Goal: Task Accomplishment & Management: Complete application form

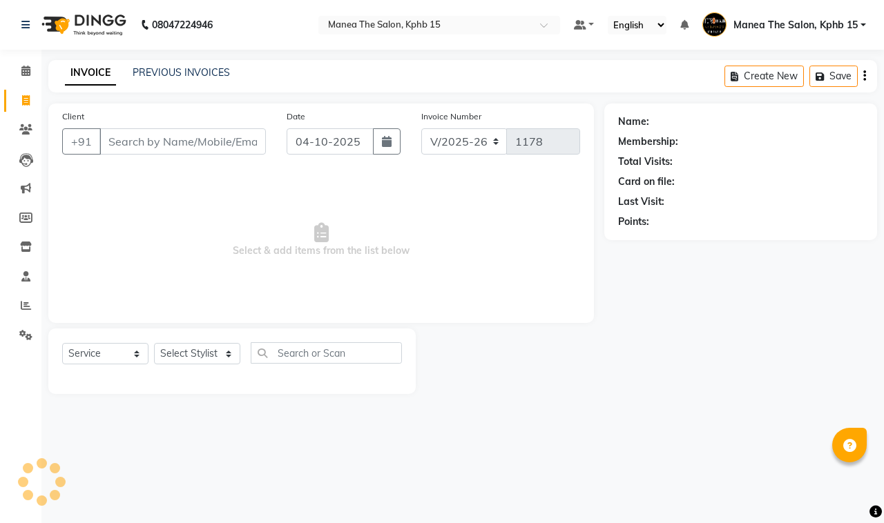
select select "7321"
select select "service"
click at [192, 74] on link "PREVIOUS INVOICES" at bounding box center [181, 72] width 97 height 12
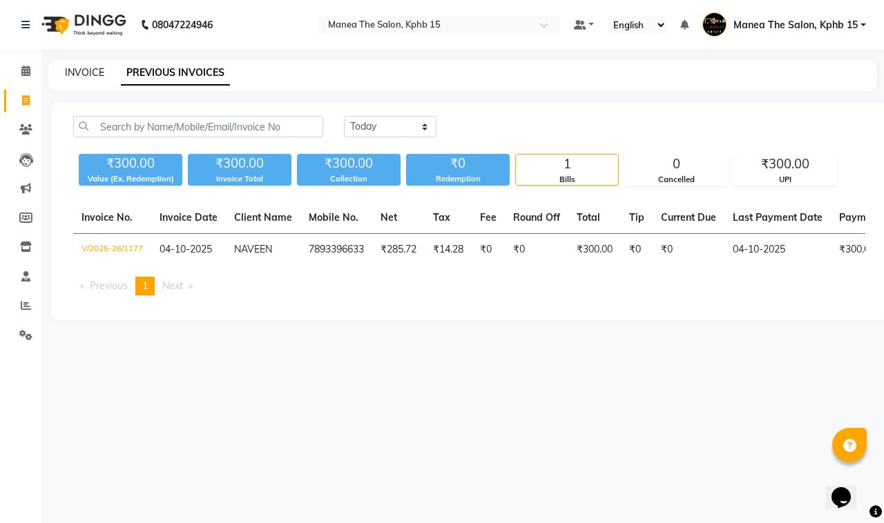
click at [81, 67] on link "INVOICE" at bounding box center [84, 72] width 39 height 12
select select "service"
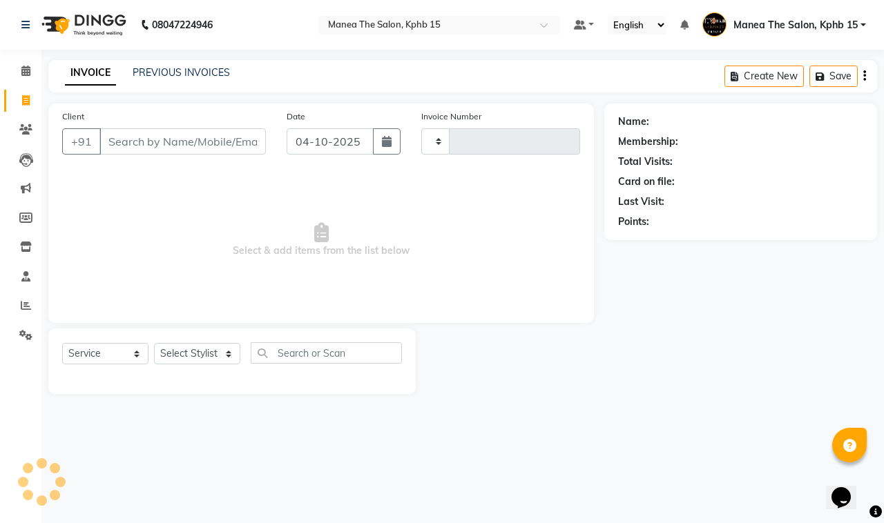
click at [146, 140] on input "Client" at bounding box center [182, 141] width 166 height 26
type input "1178"
select select "7321"
click at [128, 145] on input "Client" at bounding box center [182, 141] width 166 height 26
click at [175, 353] on select "Select Stylist [PERSON_NAME] Rohit [PERSON_NAME]" at bounding box center [197, 353] width 86 height 21
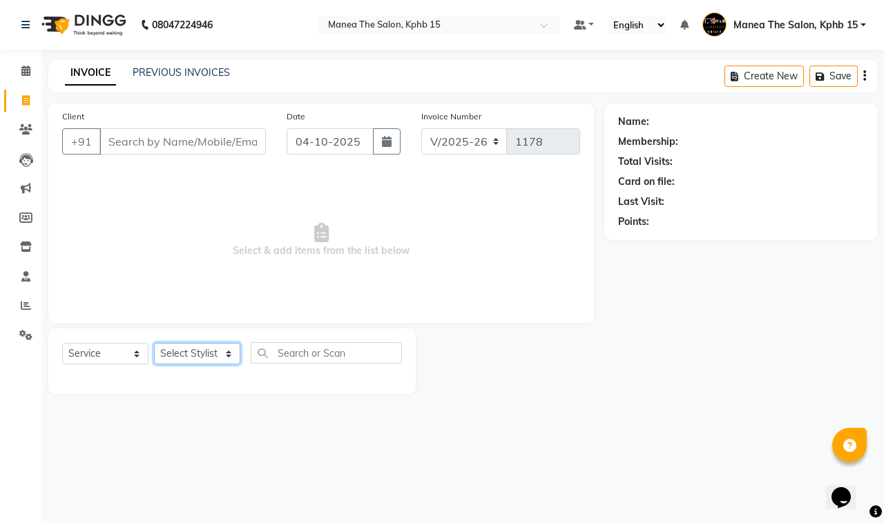
select select "62841"
click at [154, 343] on select "Select Stylist [PERSON_NAME] Rohit [PERSON_NAME]" at bounding box center [197, 353] width 86 height 21
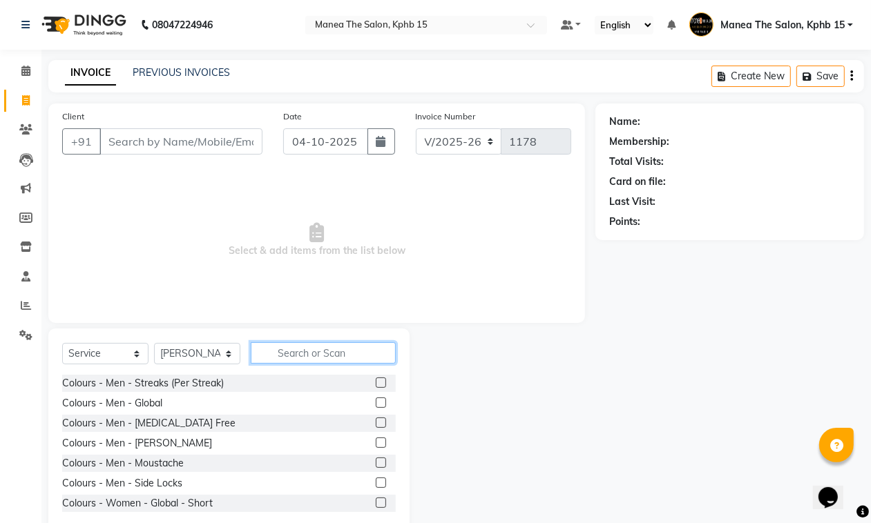
click at [298, 363] on input "text" at bounding box center [323, 352] width 145 height 21
click at [140, 138] on input "Client" at bounding box center [180, 141] width 163 height 26
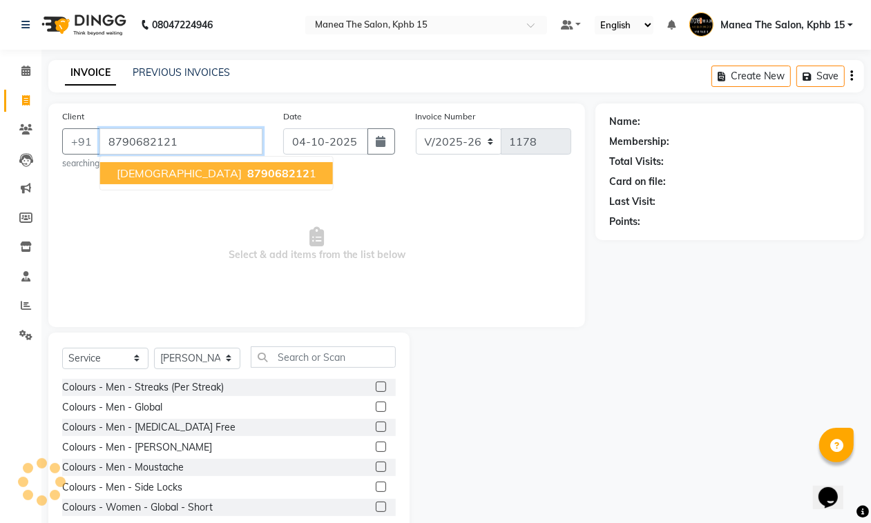
type input "8790682121"
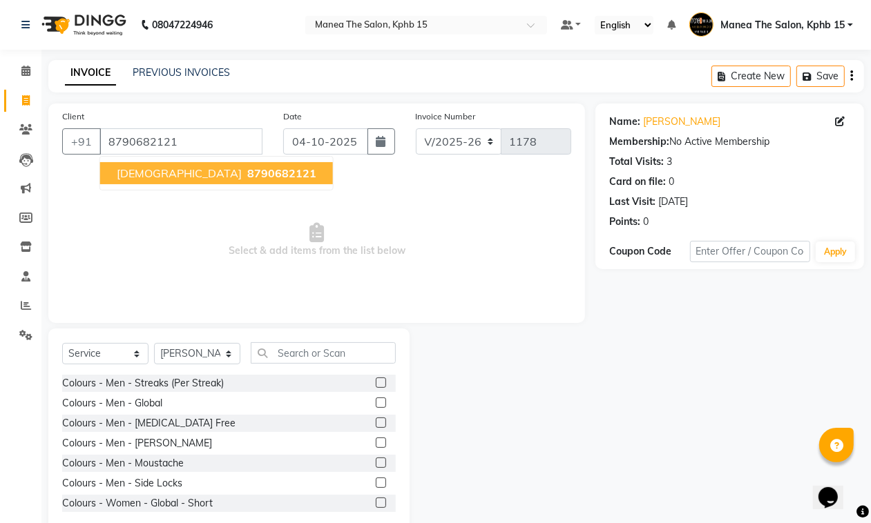
click at [144, 179] on span "[DEMOGRAPHIC_DATA]" at bounding box center [179, 173] width 125 height 14
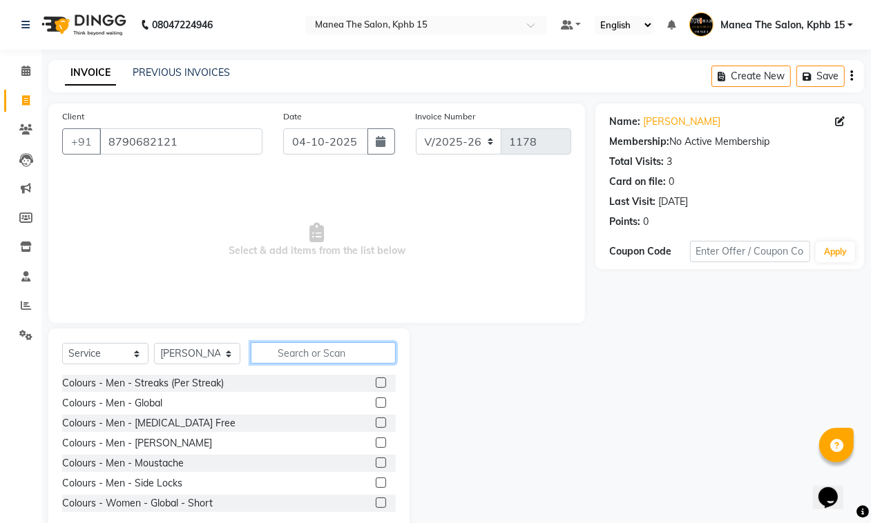
click at [286, 349] on input "text" at bounding box center [323, 352] width 145 height 21
click at [287, 356] on input "text" at bounding box center [323, 352] width 145 height 21
click at [285, 356] on input "text" at bounding box center [323, 352] width 145 height 21
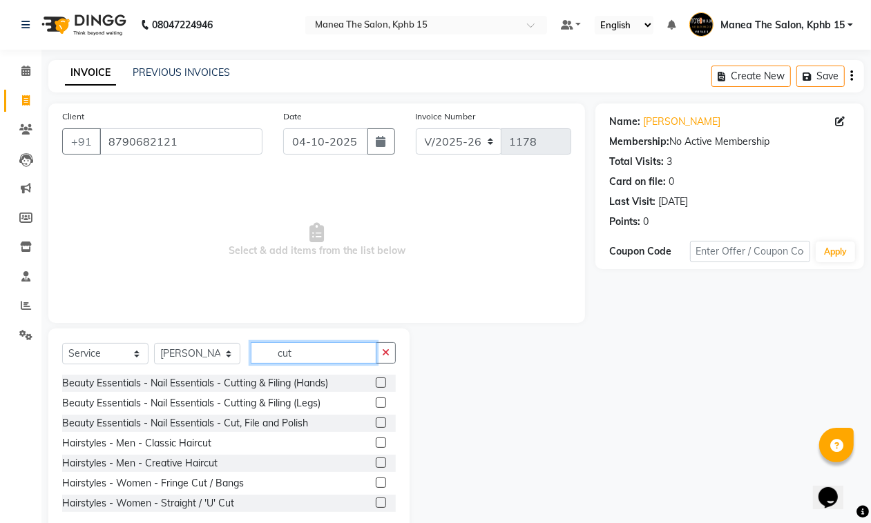
type input "cut"
click at [376, 442] on label at bounding box center [381, 443] width 10 height 10
click at [376, 442] on input "checkbox" at bounding box center [380, 443] width 9 height 9
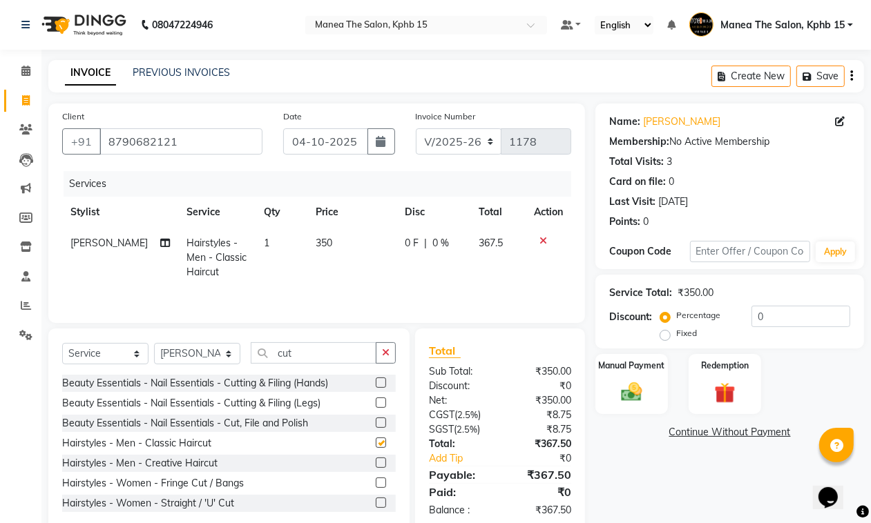
checkbox input "false"
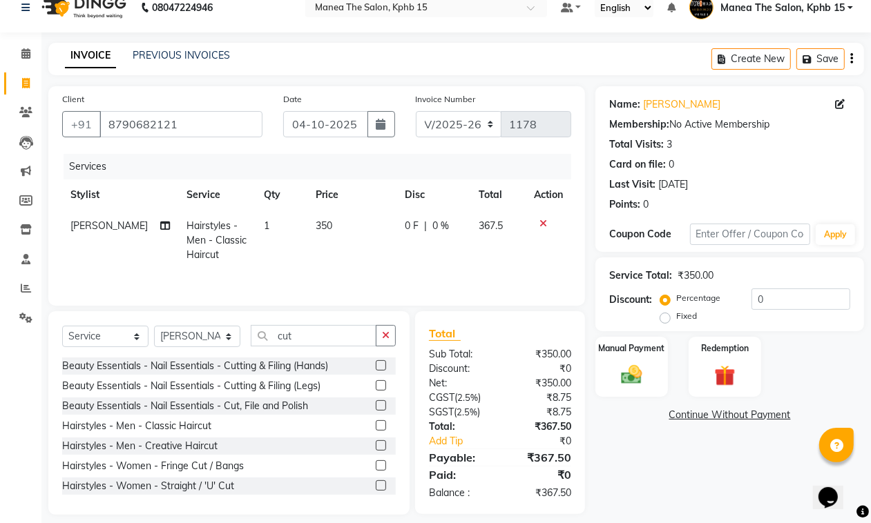
scroll to position [32, 0]
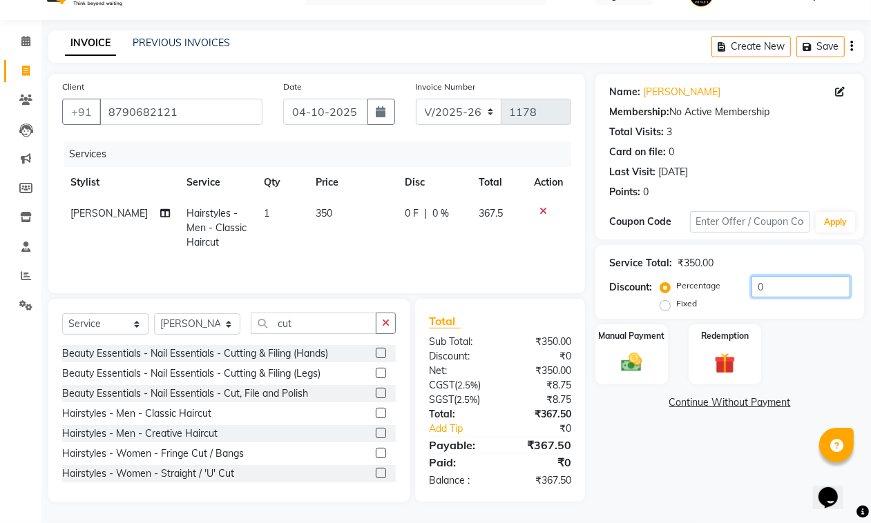
click at [784, 280] on input "0" at bounding box center [800, 286] width 99 height 21
type input "15"
click at [676, 304] on label "Fixed" at bounding box center [686, 304] width 21 height 12
click at [663, 304] on input "Fixed" at bounding box center [668, 304] width 10 height 10
radio input "true"
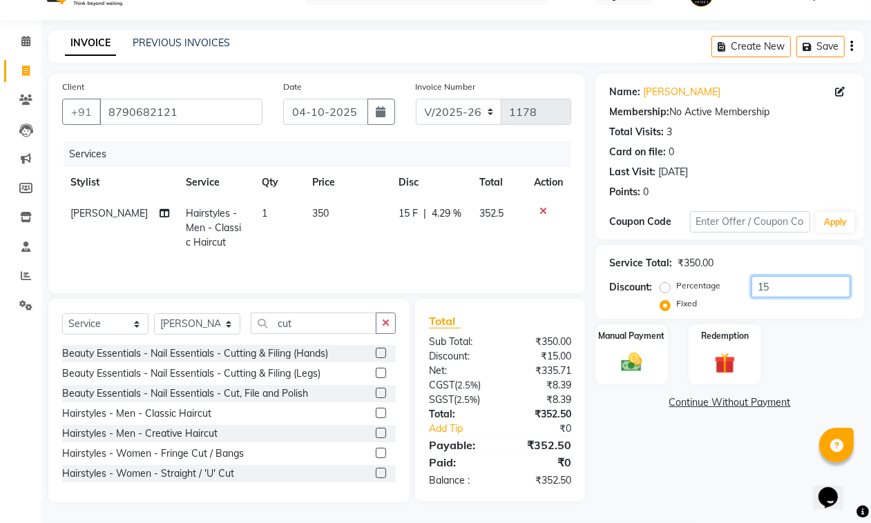
click at [784, 287] on input "15" at bounding box center [800, 286] width 99 height 21
type input "1"
type input "6"
type input "37"
click at [632, 357] on img at bounding box center [631, 362] width 35 height 25
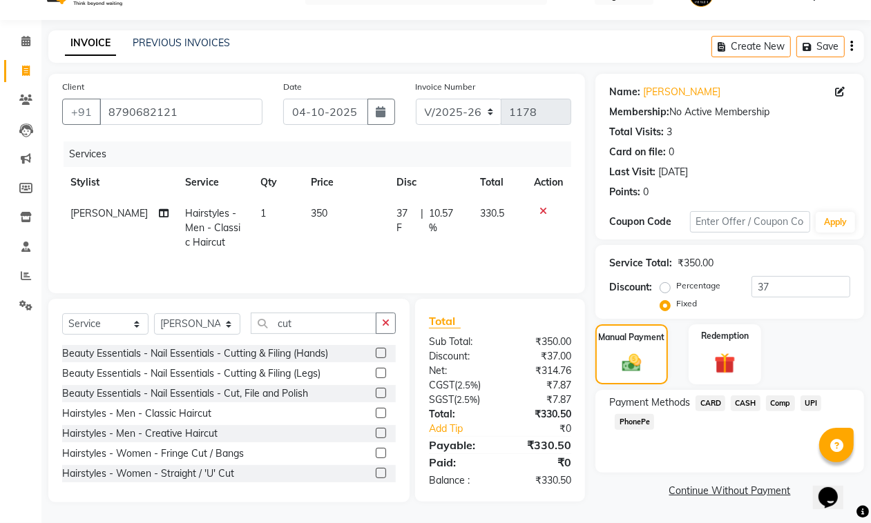
click at [808, 400] on span "UPI" at bounding box center [810, 404] width 21 height 16
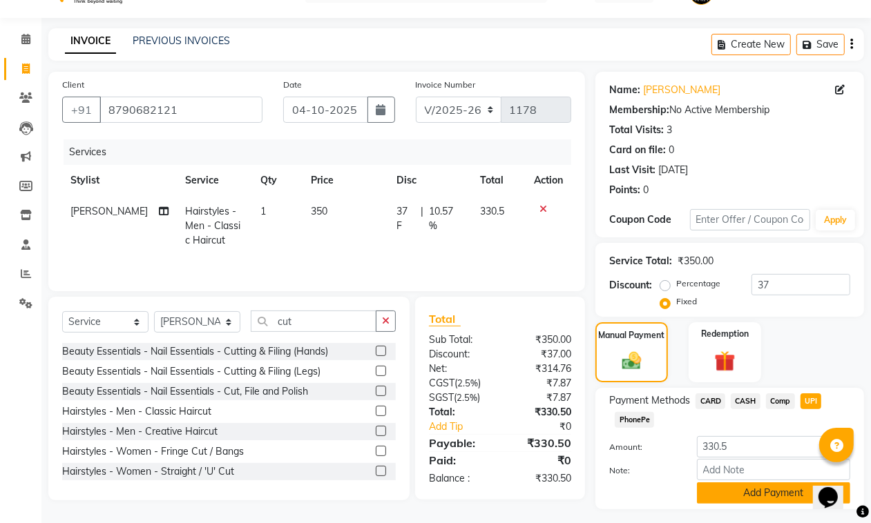
click at [733, 496] on button "Add Payment" at bounding box center [773, 493] width 153 height 21
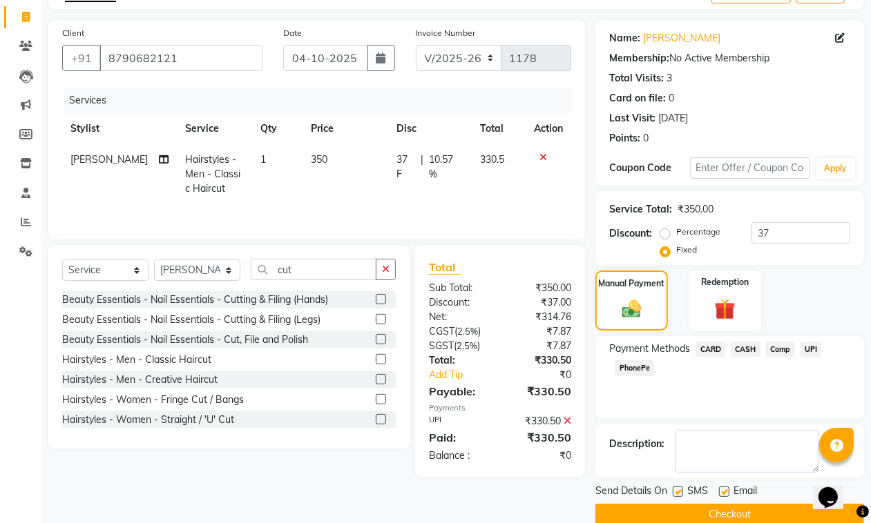
scroll to position [106, 0]
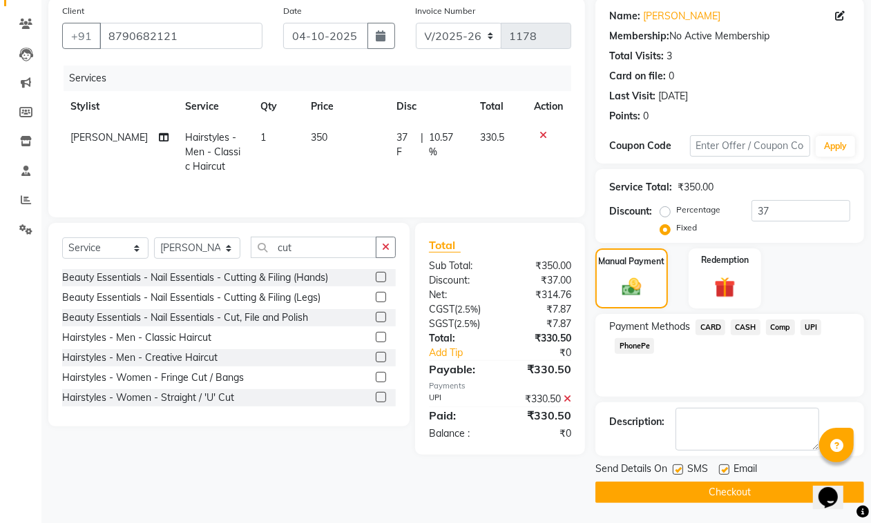
click at [723, 471] on label at bounding box center [724, 470] width 10 height 10
click at [723, 471] on input "checkbox" at bounding box center [723, 470] width 9 height 9
checkbox input "false"
click at [715, 492] on button "Checkout" at bounding box center [729, 492] width 269 height 21
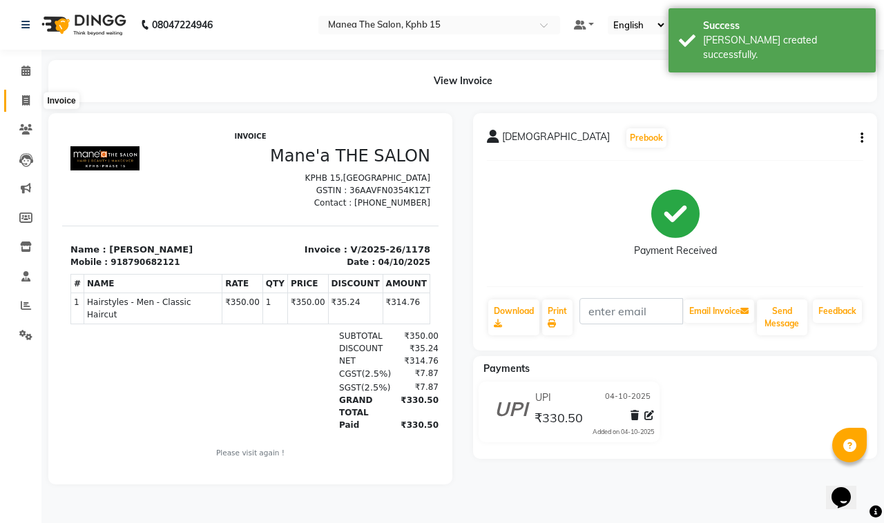
click at [23, 105] on icon at bounding box center [26, 100] width 8 height 10
select select "service"
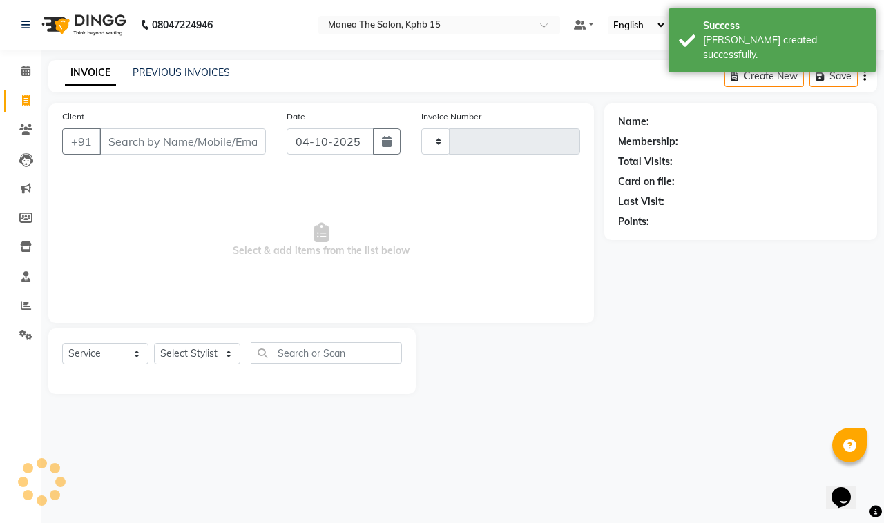
type input "1179"
select select "7321"
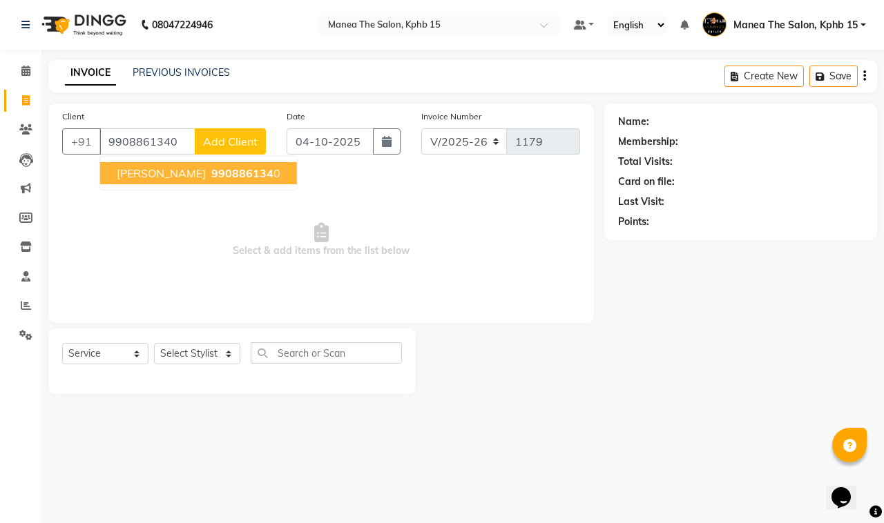
type input "9908861340"
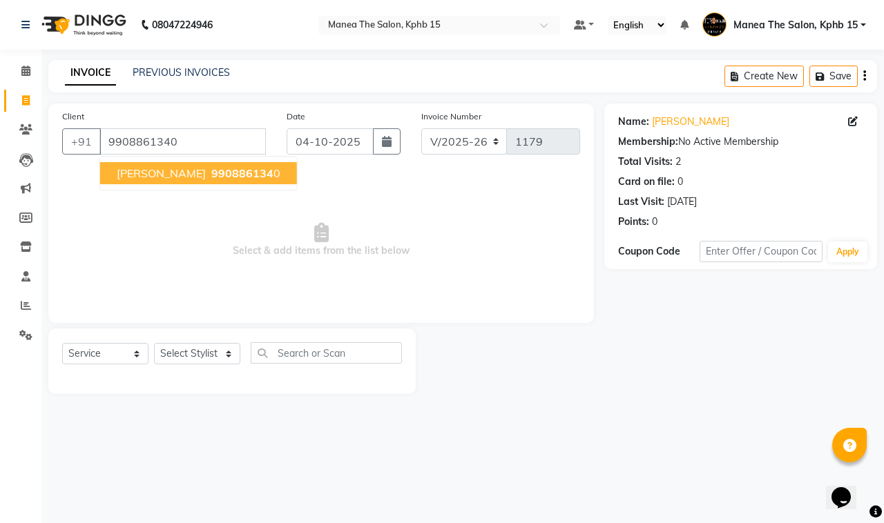
click at [128, 176] on span "[PERSON_NAME]" at bounding box center [161, 173] width 89 height 14
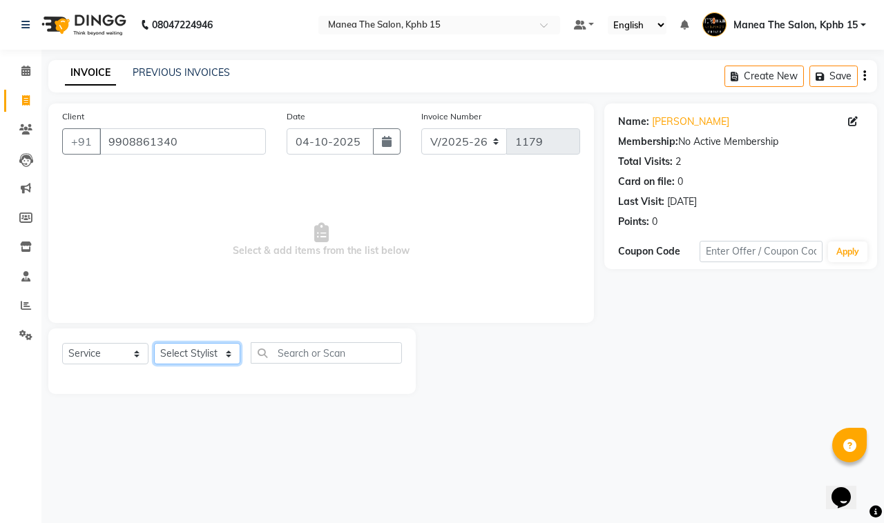
click at [190, 361] on select "Select Stylist [PERSON_NAME] Rohit [PERSON_NAME]" at bounding box center [197, 353] width 86 height 21
select select "93644"
click at [154, 343] on select "Select Stylist [PERSON_NAME] Rohit [PERSON_NAME]" at bounding box center [197, 353] width 86 height 21
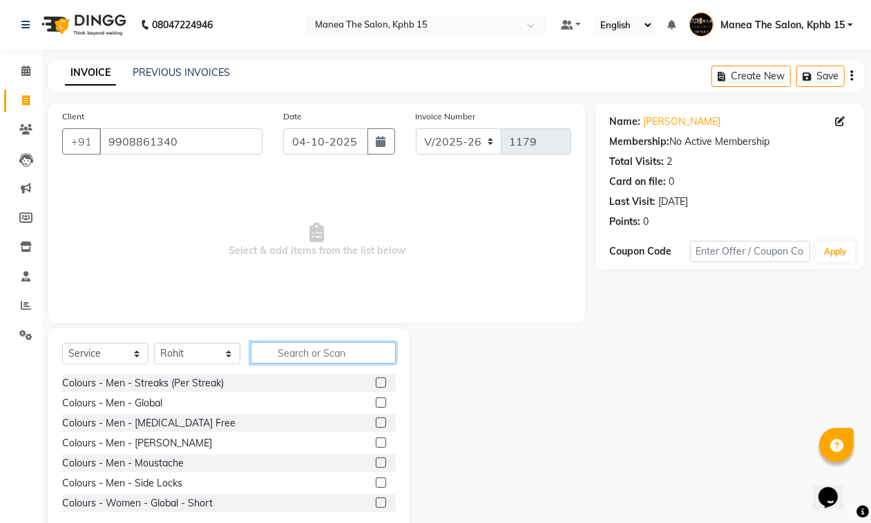
click at [294, 349] on input "text" at bounding box center [323, 352] width 145 height 21
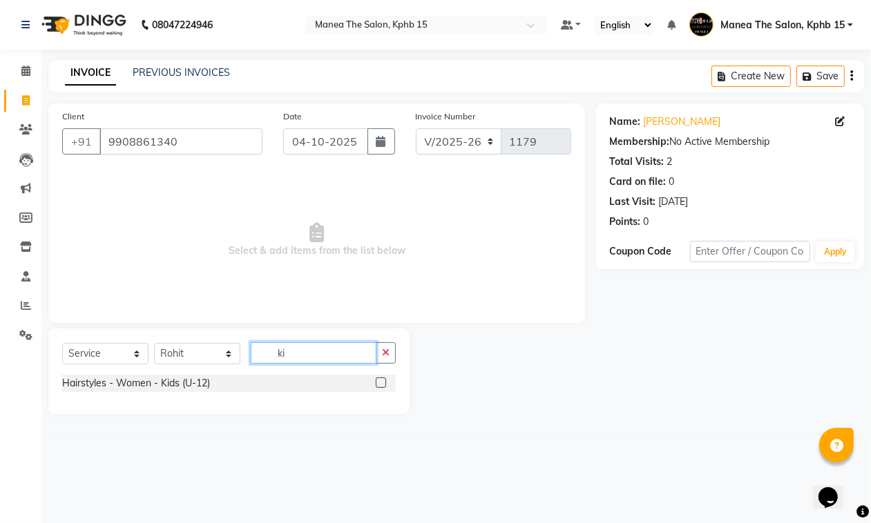
type input "k"
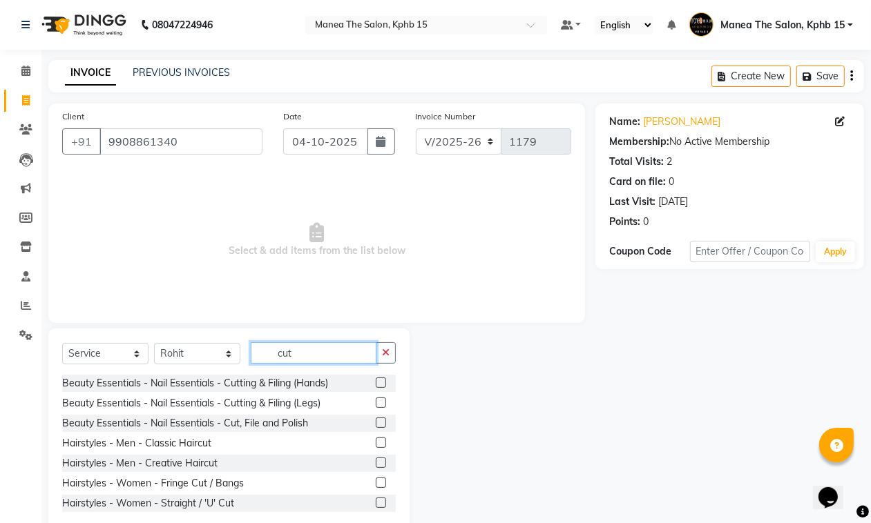
type input "cut"
click at [376, 440] on label at bounding box center [381, 443] width 10 height 10
click at [376, 440] on input "checkbox" at bounding box center [380, 443] width 9 height 9
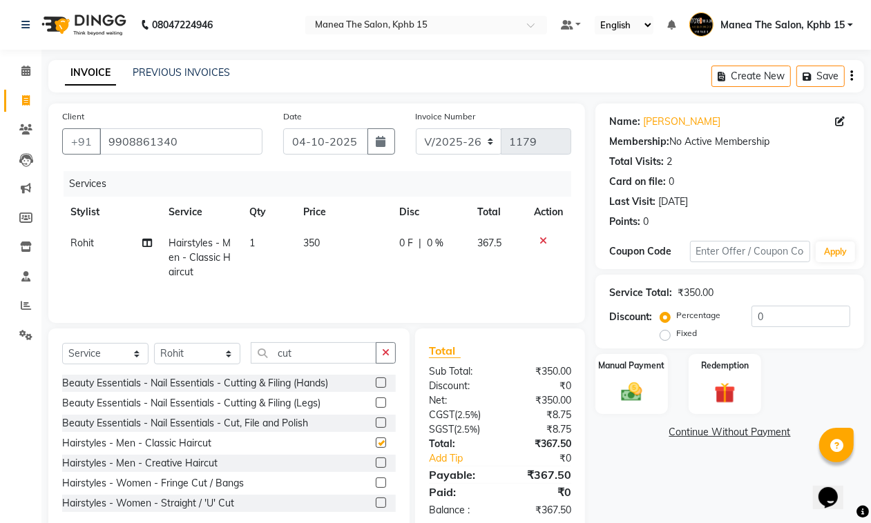
checkbox input "false"
click at [321, 232] on td "350" at bounding box center [343, 258] width 96 height 60
select select "93644"
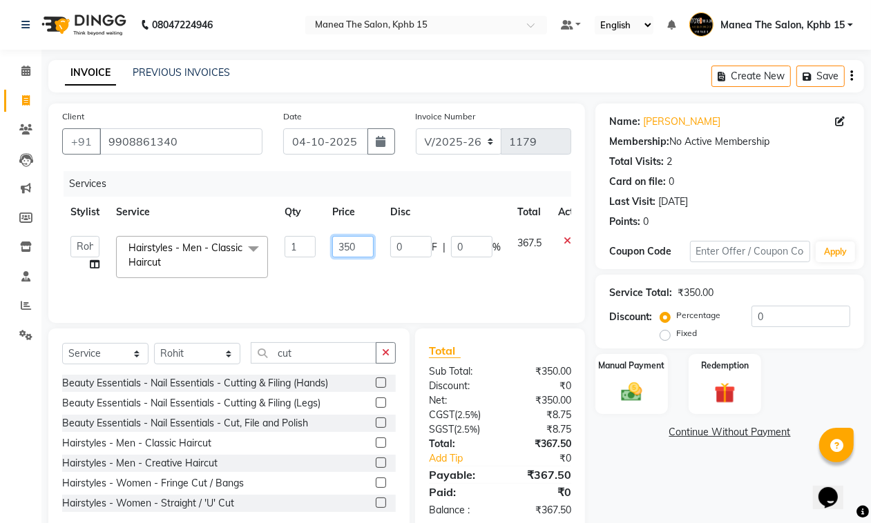
click at [358, 239] on input "350" at bounding box center [352, 246] width 41 height 21
type input "3"
type input "250"
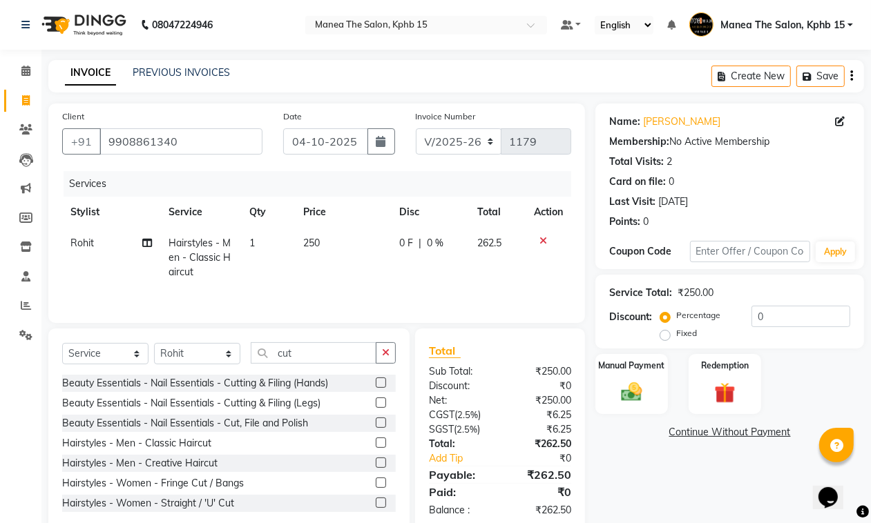
click at [302, 465] on div "Hairstyles - Men - Creative Haircut" at bounding box center [228, 463] width 333 height 17
click at [304, 354] on input "cut" at bounding box center [314, 352] width 126 height 21
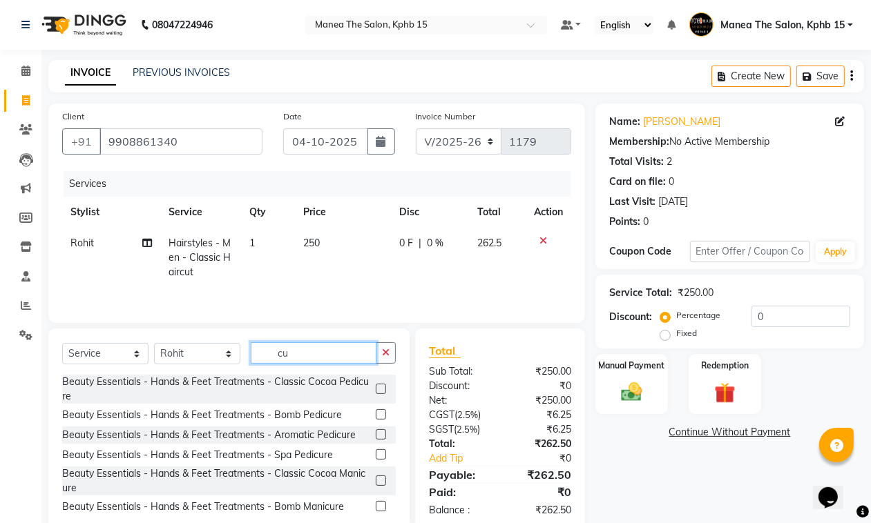
type input "c"
type input "cut"
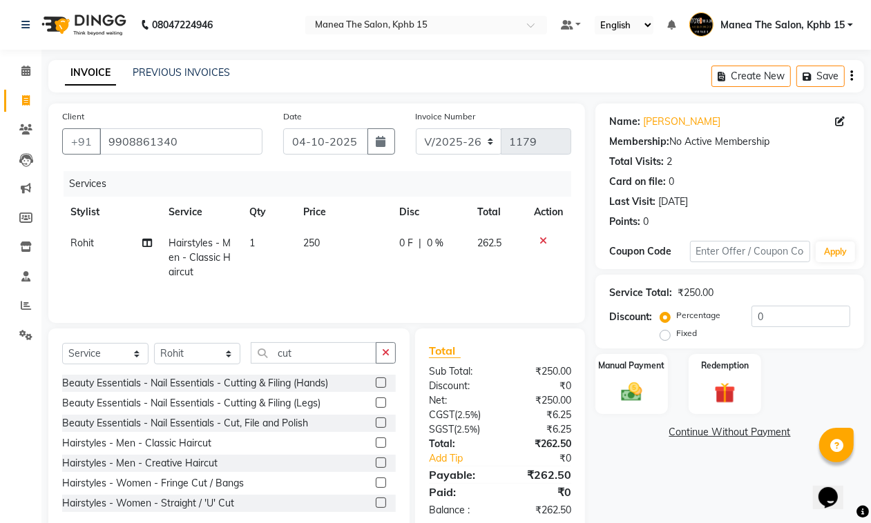
click at [376, 443] on label at bounding box center [381, 443] width 10 height 10
click at [376, 443] on input "checkbox" at bounding box center [380, 443] width 9 height 9
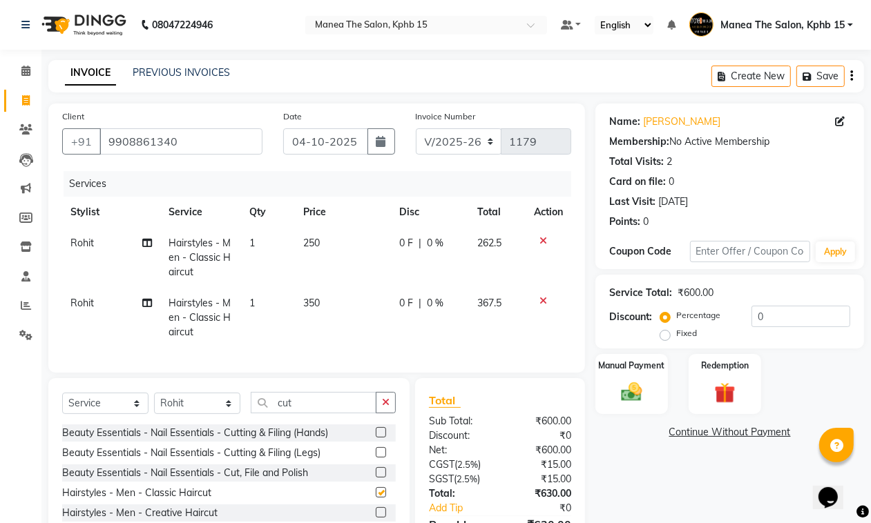
checkbox input "false"
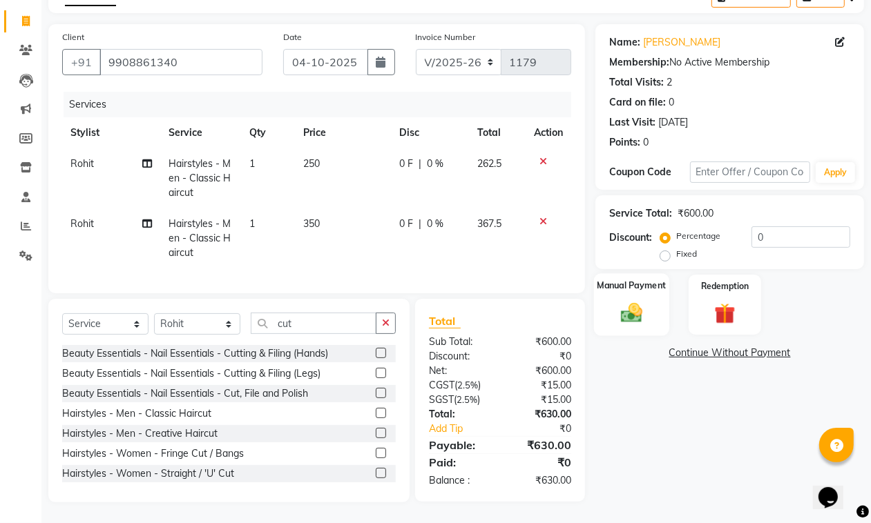
click at [627, 300] on img at bounding box center [631, 312] width 35 height 25
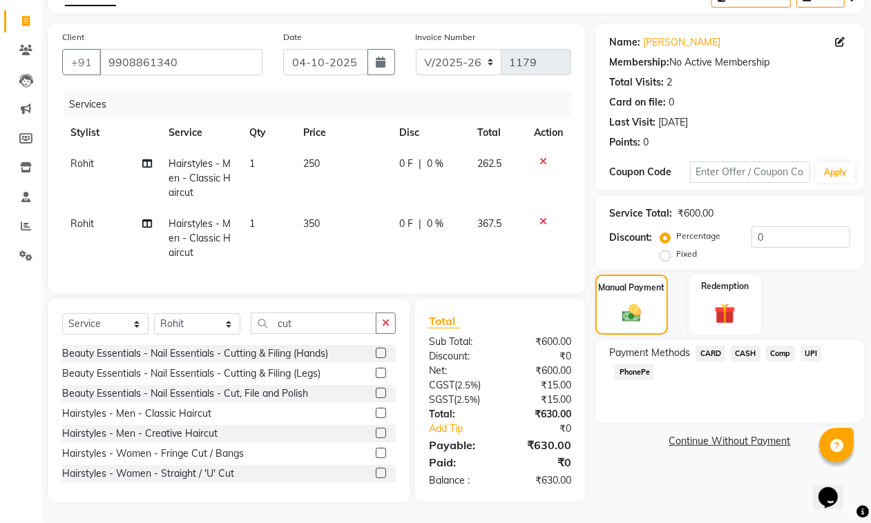
click at [712, 346] on span "CARD" at bounding box center [710, 354] width 30 height 16
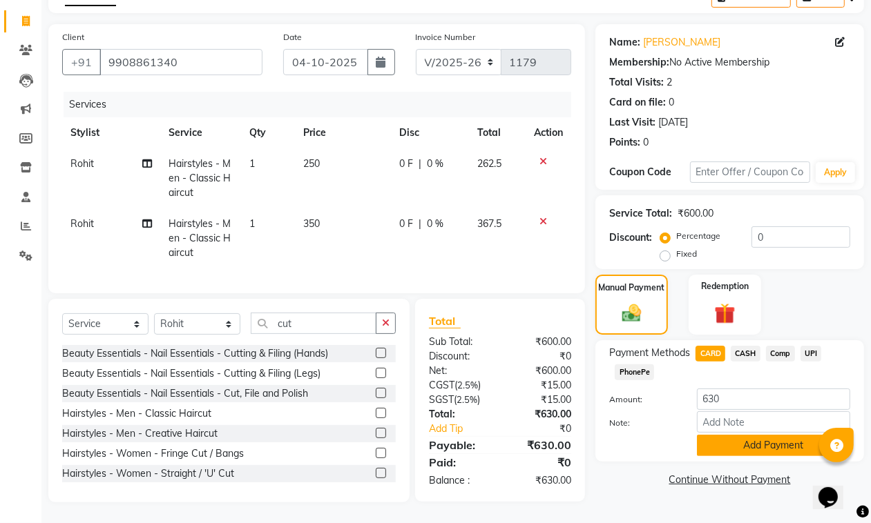
click at [726, 436] on button "Add Payment" at bounding box center [773, 445] width 153 height 21
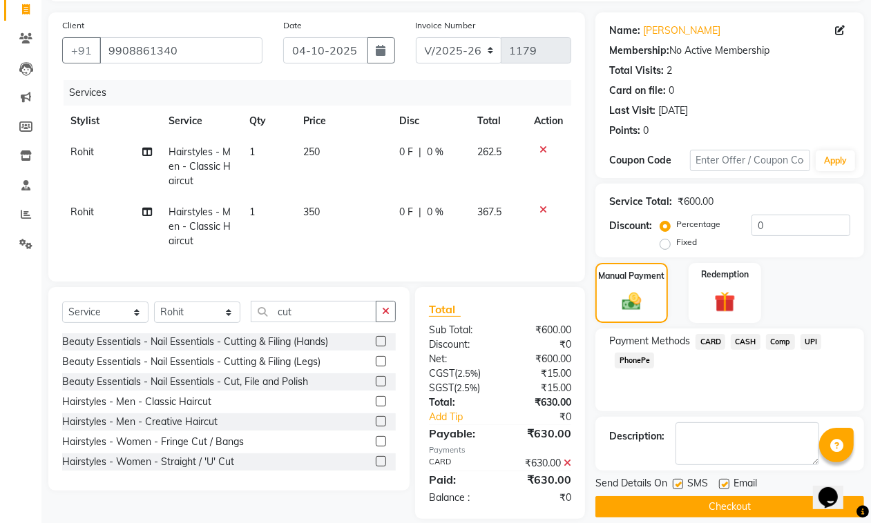
scroll to position [119, 0]
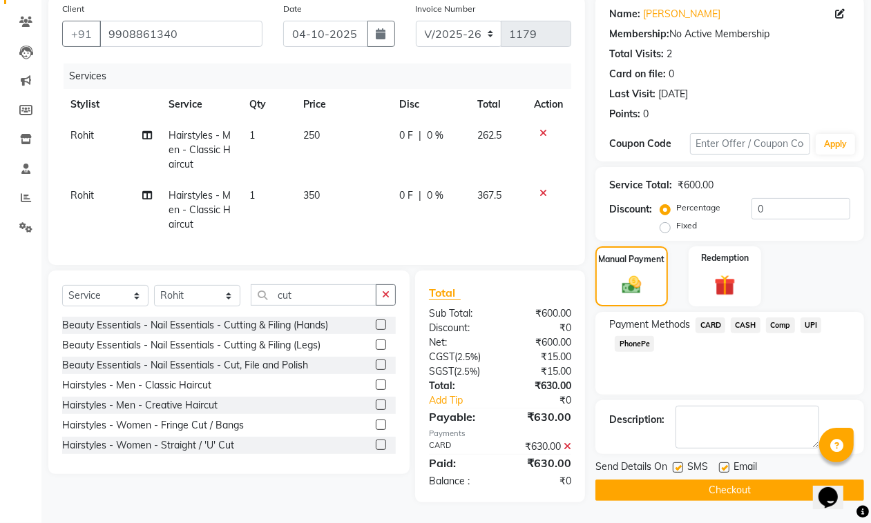
click at [723, 463] on label at bounding box center [724, 468] width 10 height 10
click at [723, 464] on input "checkbox" at bounding box center [723, 468] width 9 height 9
checkbox input "false"
click at [680, 480] on button "Checkout" at bounding box center [729, 490] width 269 height 21
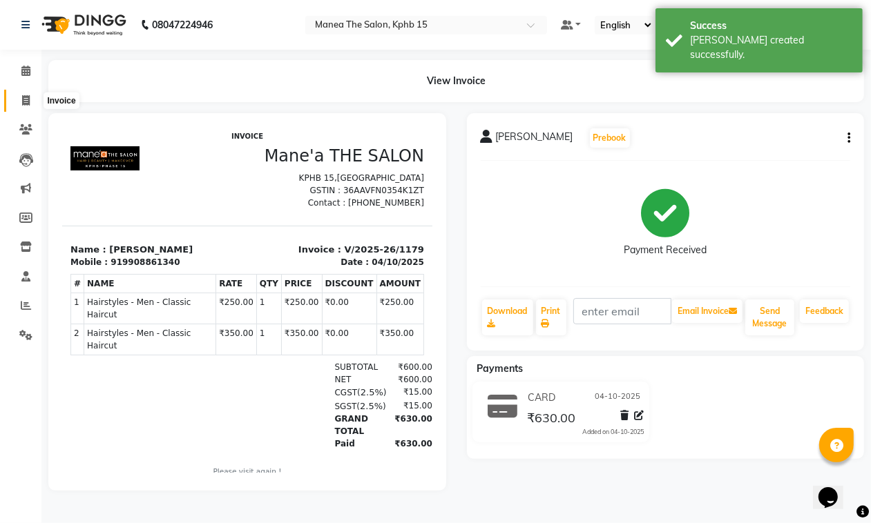
click at [26, 98] on icon at bounding box center [26, 100] width 8 height 10
select select "service"
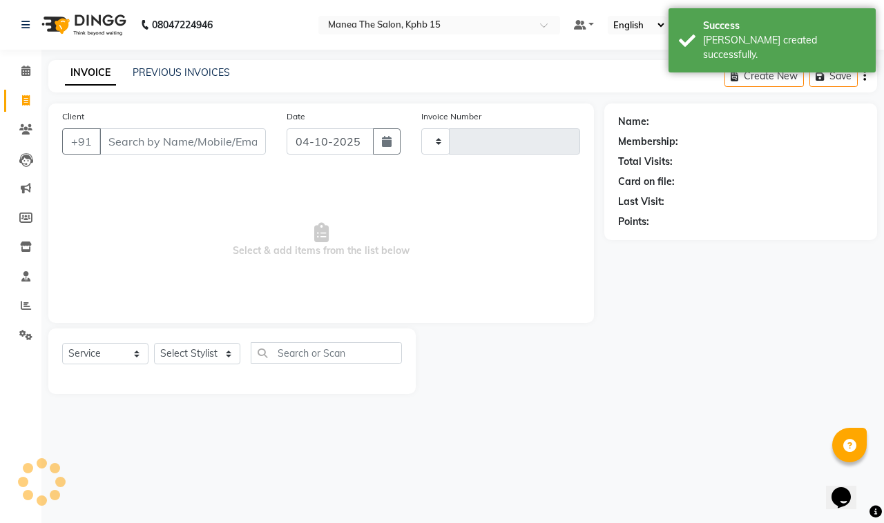
type input "1180"
select select "7321"
click at [194, 357] on select "Select Stylist [PERSON_NAME] Rohit [PERSON_NAME]" at bounding box center [197, 353] width 86 height 21
select select "62841"
click at [154, 343] on select "Select Stylist [PERSON_NAME] Rohit [PERSON_NAME]" at bounding box center [197, 353] width 86 height 21
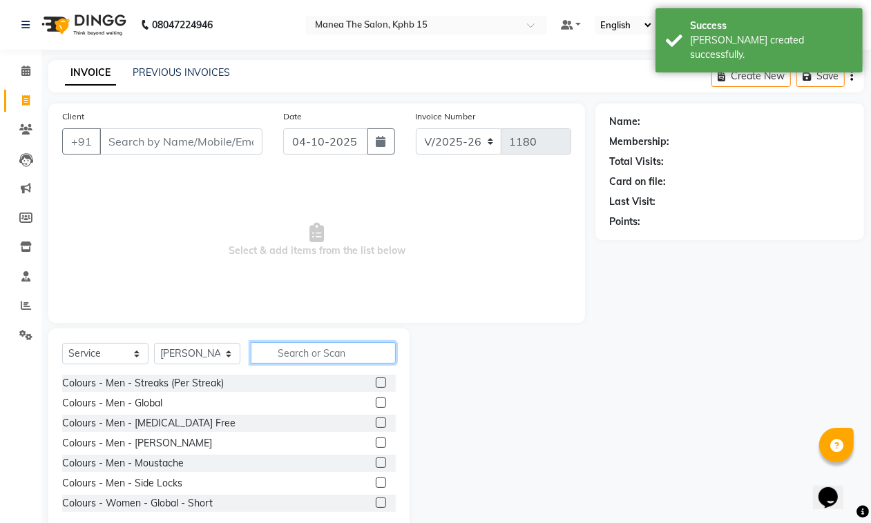
click at [293, 353] on input "text" at bounding box center [323, 352] width 145 height 21
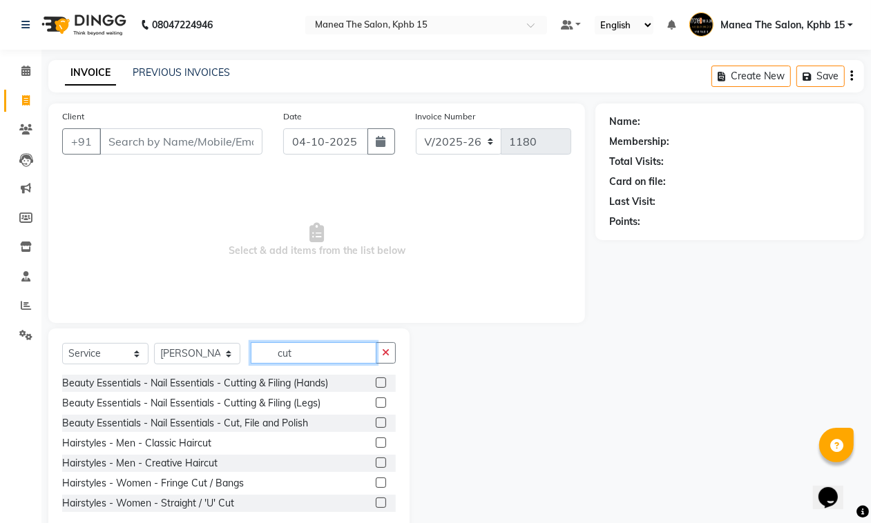
type input "cut"
click at [376, 442] on label at bounding box center [381, 443] width 10 height 10
click at [376, 442] on input "checkbox" at bounding box center [380, 443] width 9 height 9
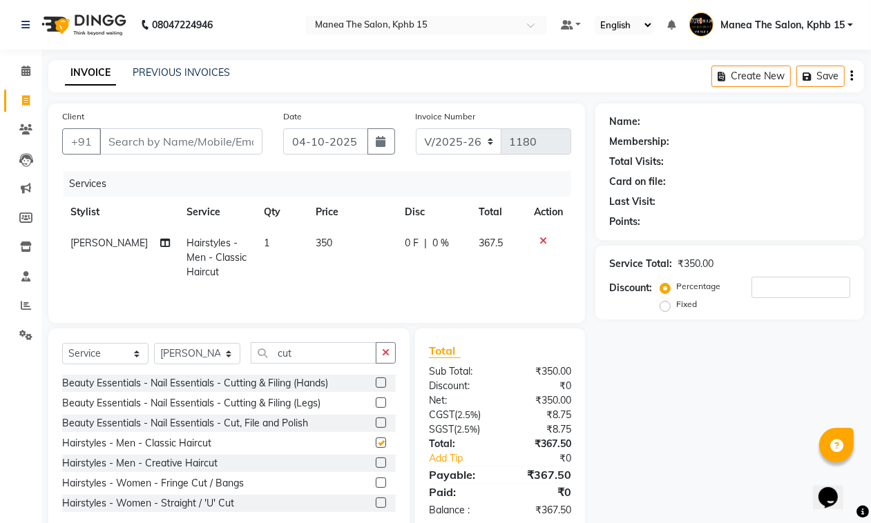
checkbox input "false"
click at [300, 353] on input "cut" at bounding box center [314, 352] width 126 height 21
type input "c"
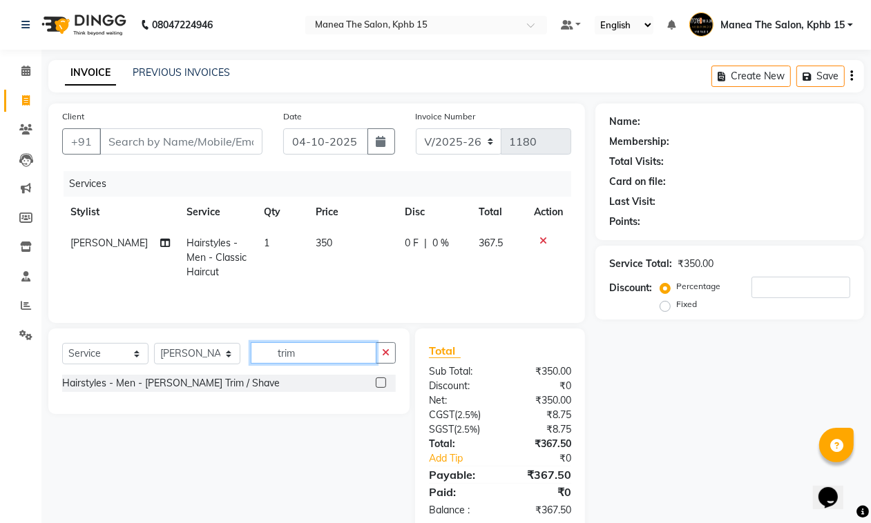
type input "trim"
click at [380, 388] on label at bounding box center [381, 383] width 10 height 10
click at [380, 388] on input "checkbox" at bounding box center [380, 383] width 9 height 9
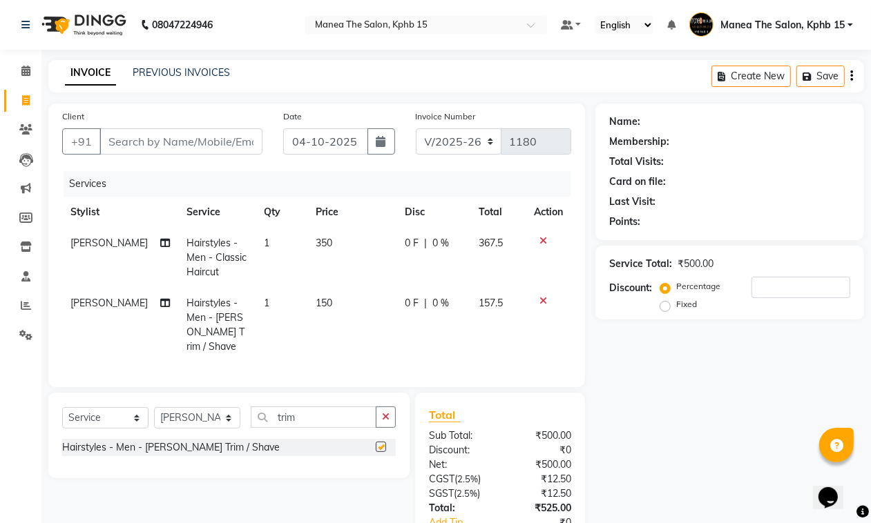
checkbox input "false"
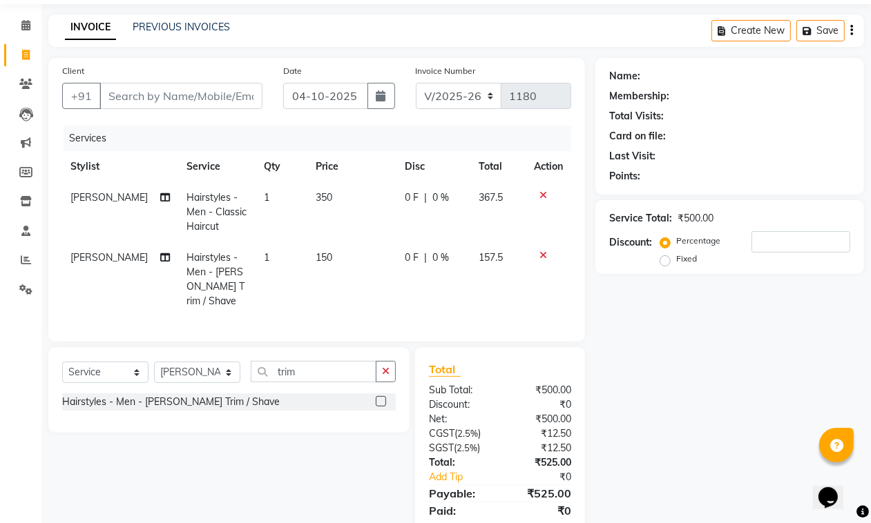
scroll to position [5, 0]
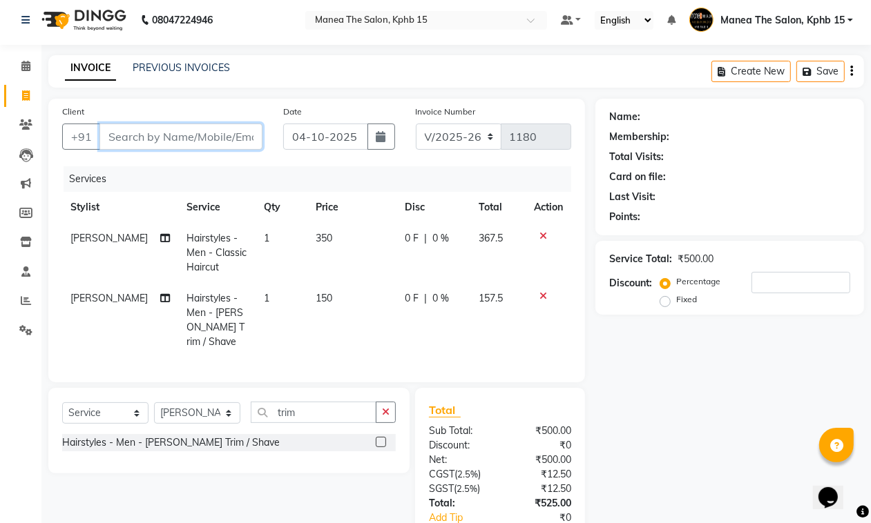
click at [159, 139] on input "Client" at bounding box center [180, 137] width 163 height 26
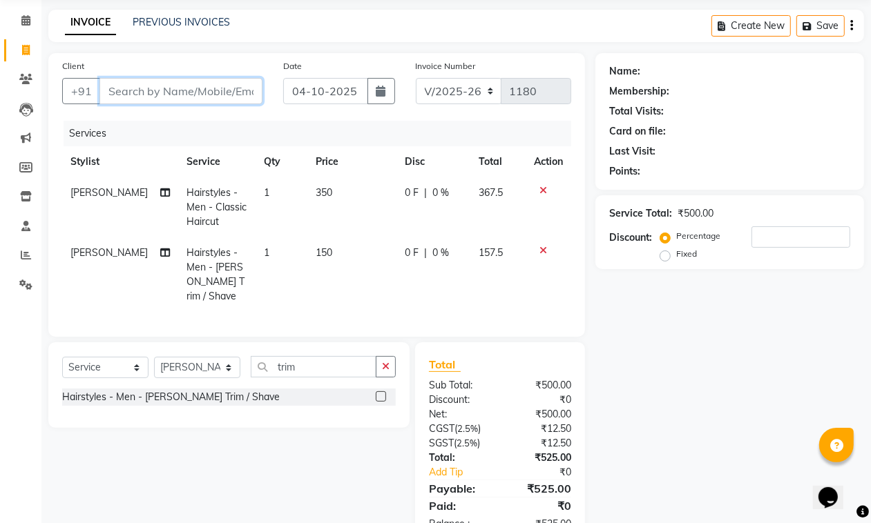
scroll to position [91, 0]
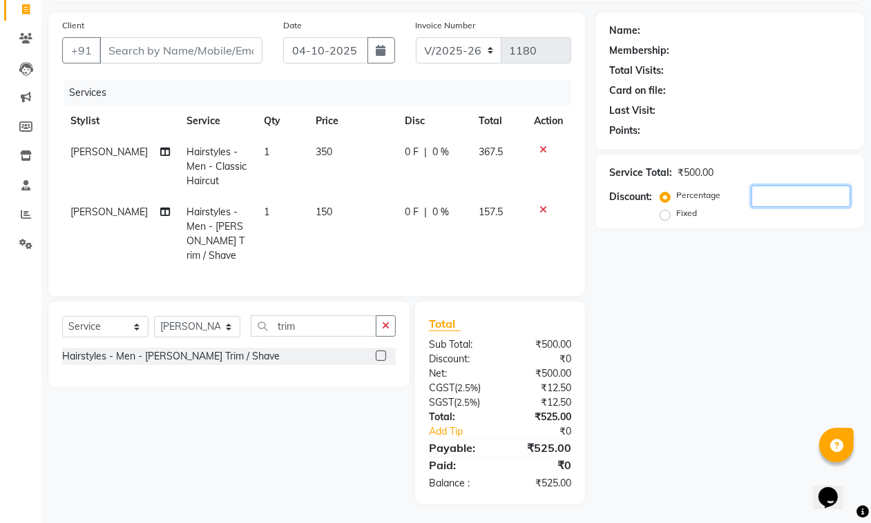
click at [753, 190] on input "number" at bounding box center [800, 196] width 99 height 21
type input "1"
click at [116, 55] on input "Client" at bounding box center [180, 50] width 163 height 26
click at [539, 149] on icon at bounding box center [543, 150] width 8 height 10
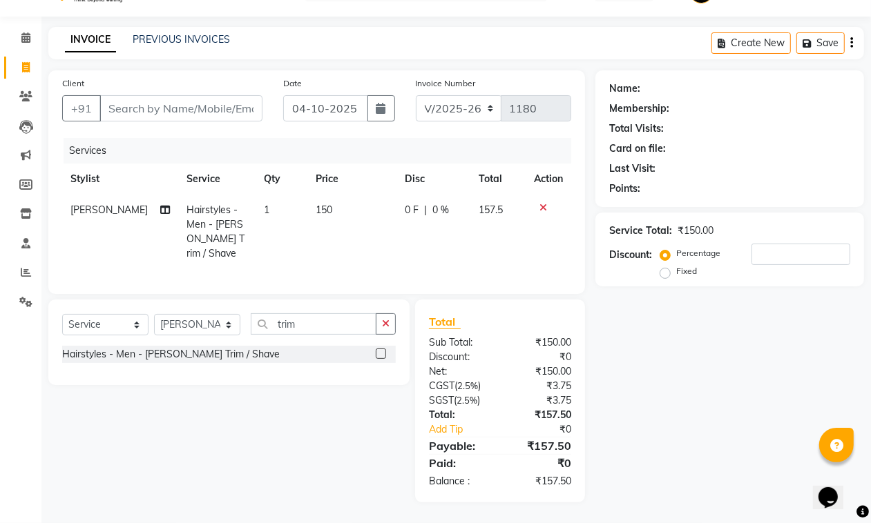
scroll to position [31, 0]
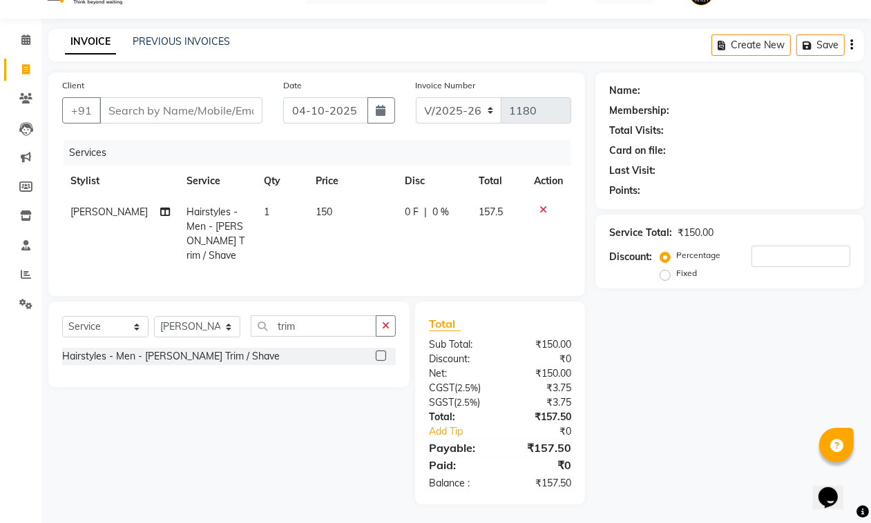
click at [539, 207] on icon at bounding box center [543, 210] width 8 height 10
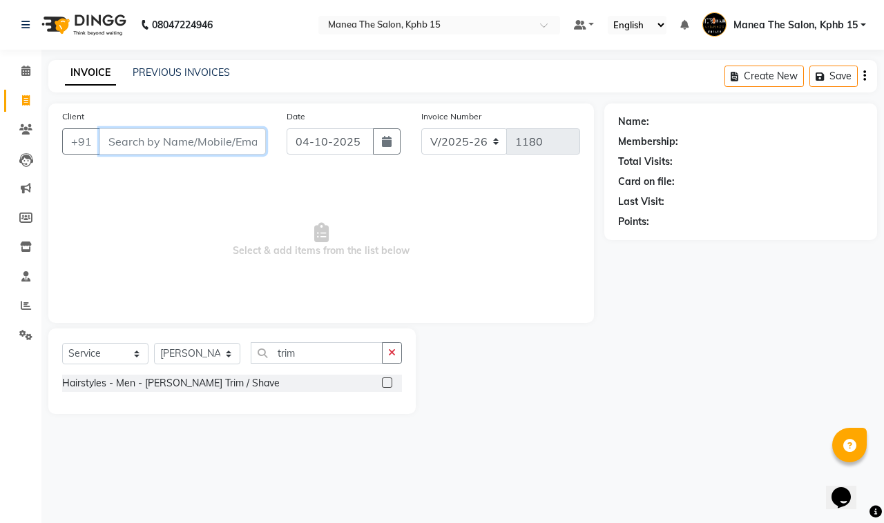
click at [159, 145] on input "Client" at bounding box center [182, 141] width 166 height 26
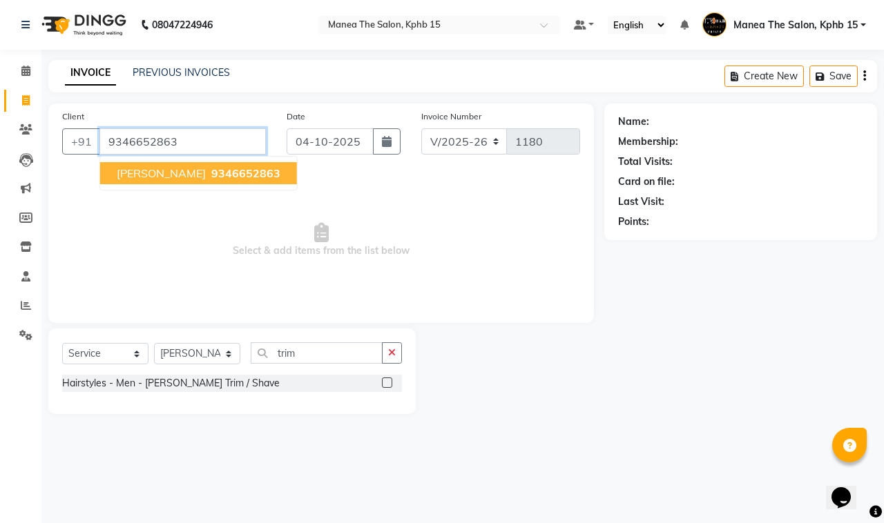
type input "9346652863"
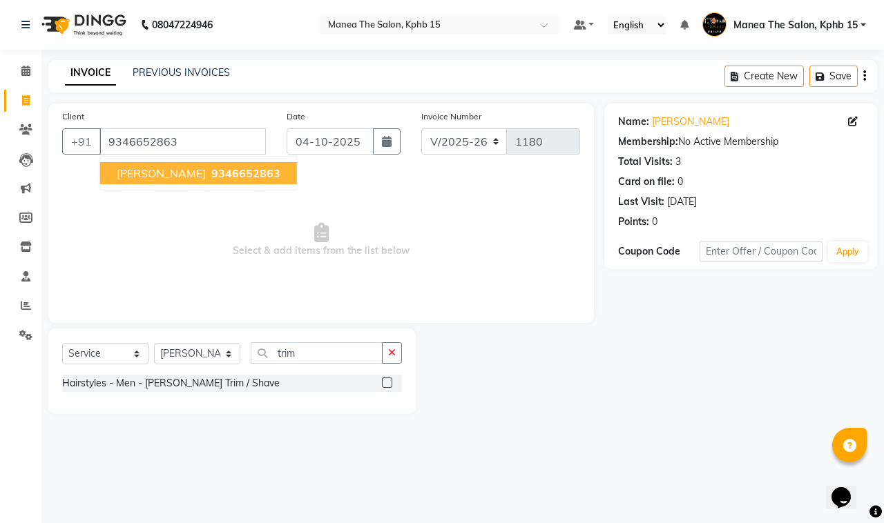
click at [157, 170] on span "[PERSON_NAME]" at bounding box center [161, 173] width 89 height 14
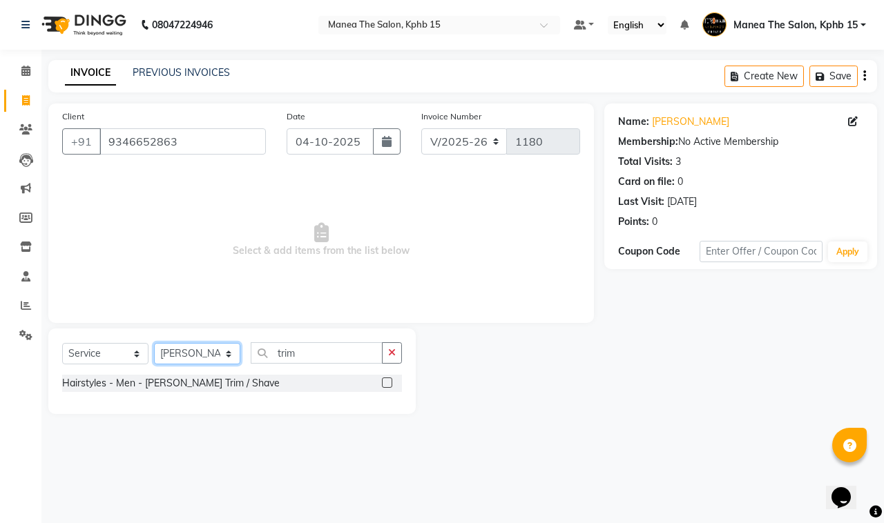
click at [215, 356] on select "Select Stylist [PERSON_NAME] Rohit [PERSON_NAME]" at bounding box center [197, 353] width 86 height 21
select select "82299"
click at [154, 343] on select "Select Stylist [PERSON_NAME] Rohit [PERSON_NAME]" at bounding box center [197, 353] width 86 height 21
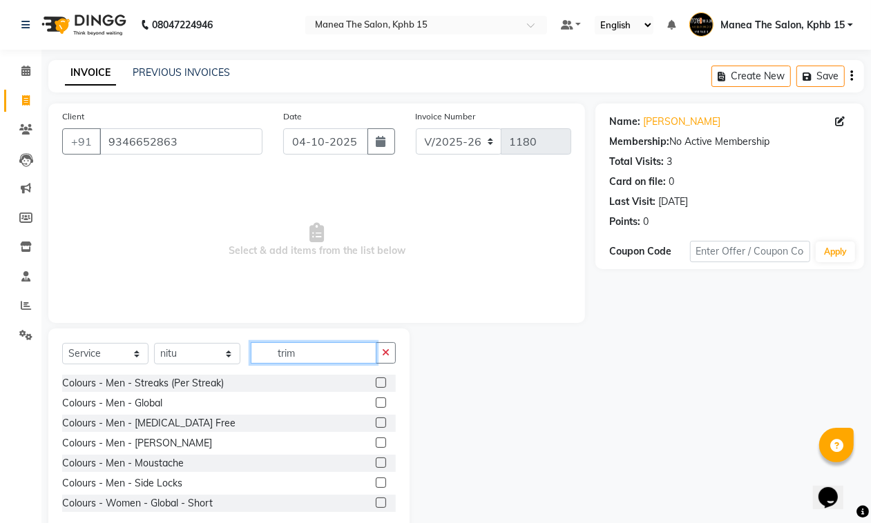
click at [322, 349] on input "trim" at bounding box center [314, 352] width 126 height 21
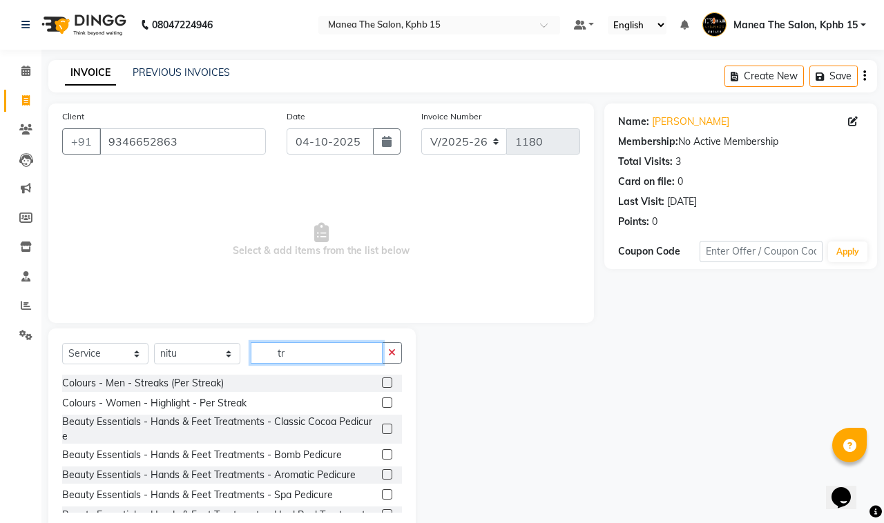
type input "t"
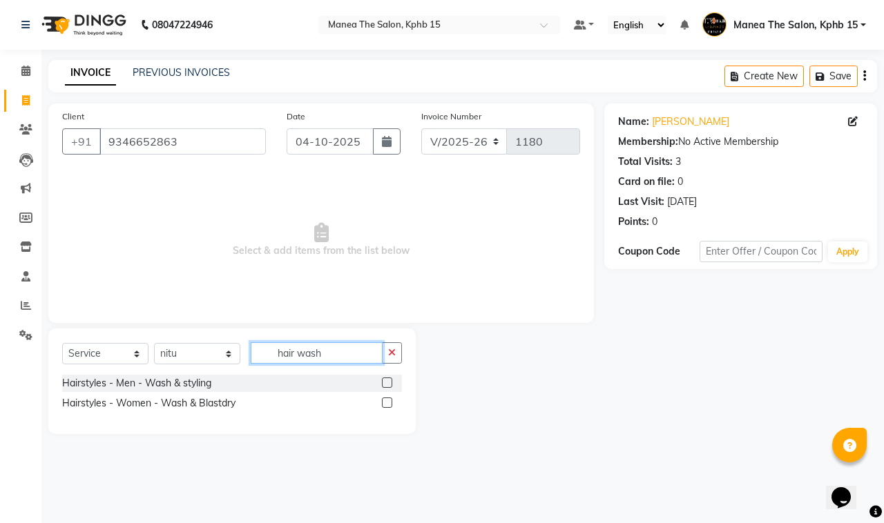
type input "hair wash"
click at [387, 402] on label at bounding box center [387, 403] width 10 height 10
click at [387, 402] on input "checkbox" at bounding box center [386, 403] width 9 height 9
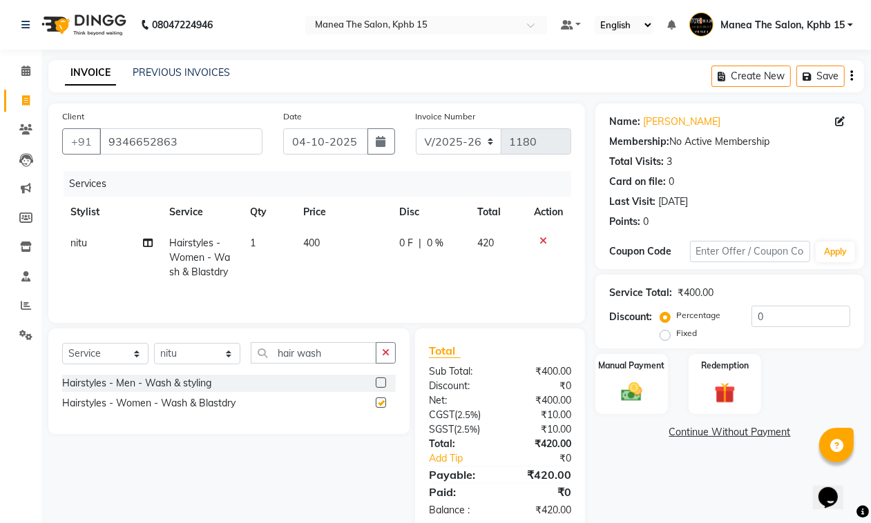
checkbox input "false"
click at [332, 357] on input "hair wash" at bounding box center [314, 352] width 126 height 21
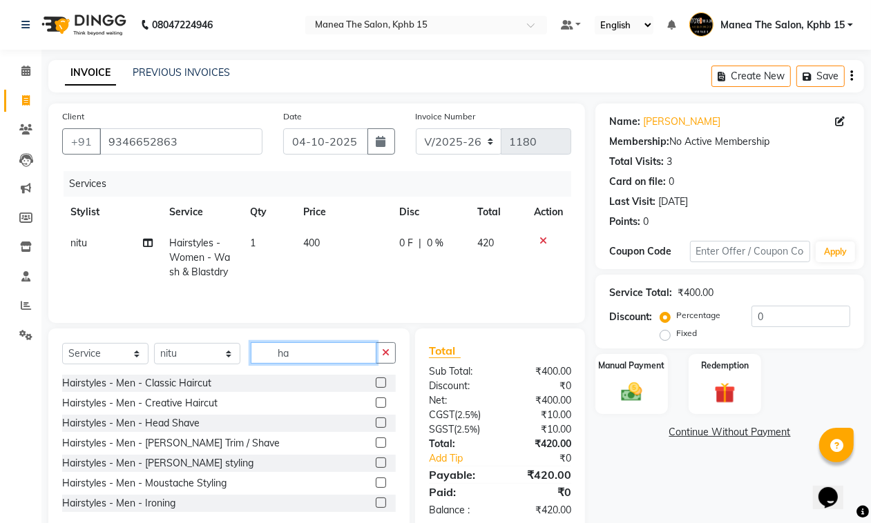
type input "h"
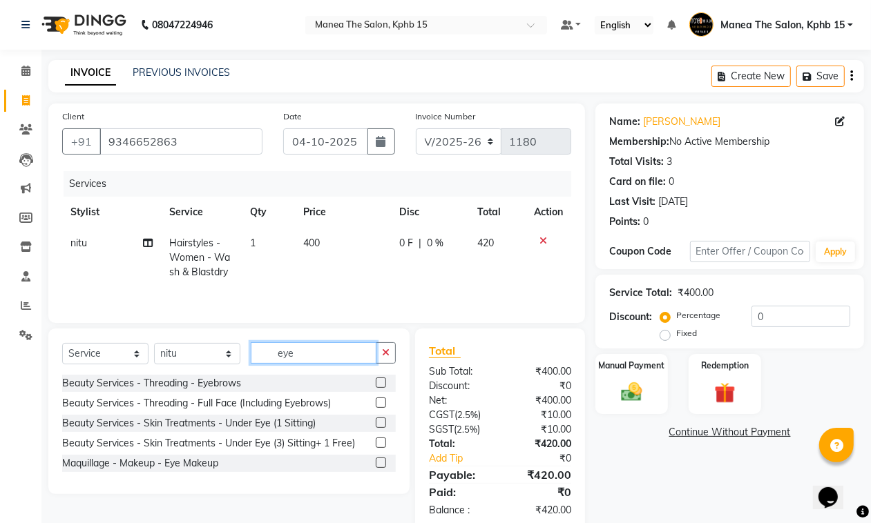
type input "eye"
click at [380, 385] on label at bounding box center [381, 383] width 10 height 10
click at [380, 385] on input "checkbox" at bounding box center [380, 383] width 9 height 9
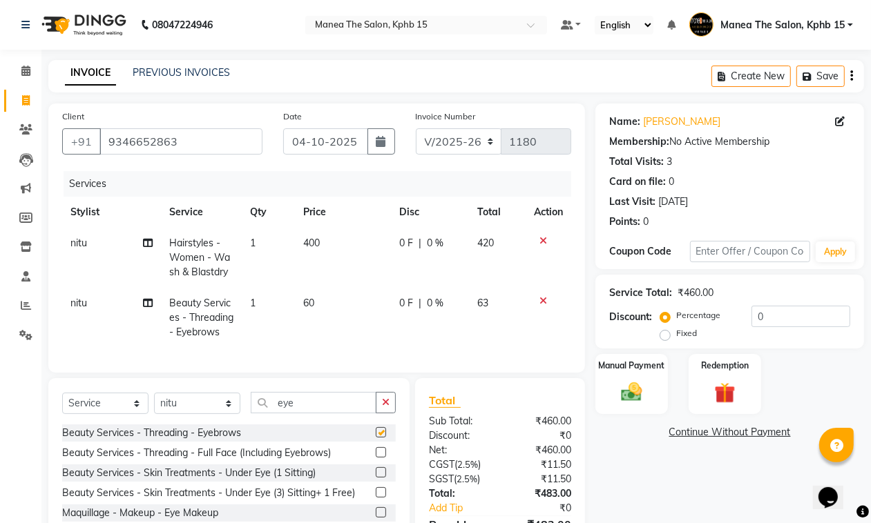
checkbox input "false"
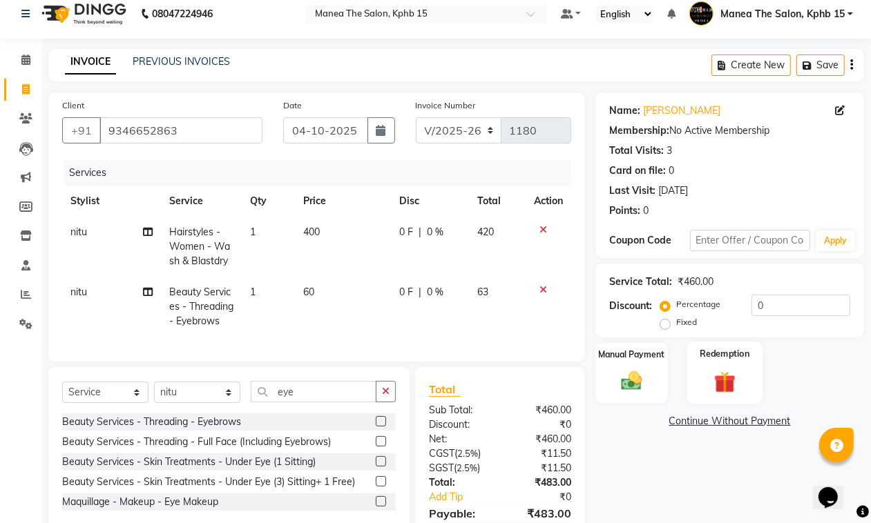
scroll to position [91, 0]
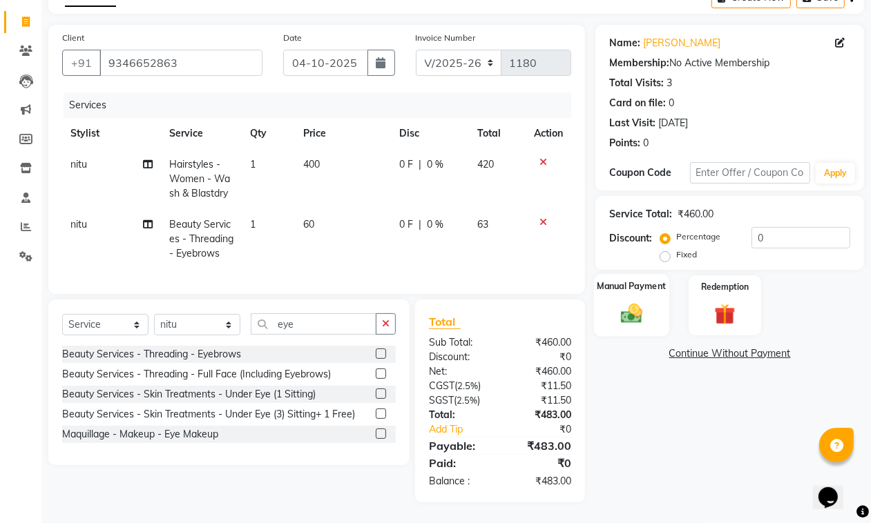
click at [625, 301] on img at bounding box center [631, 313] width 35 height 25
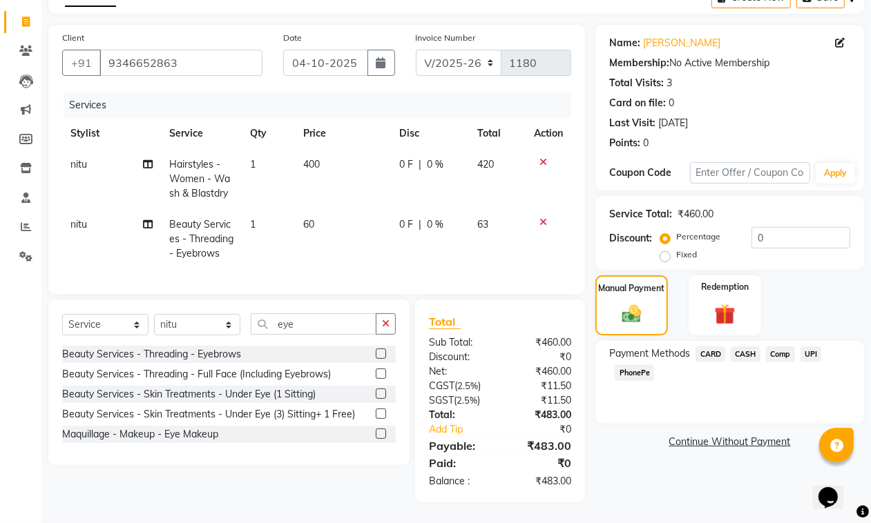
click at [813, 347] on span "UPI" at bounding box center [810, 355] width 21 height 16
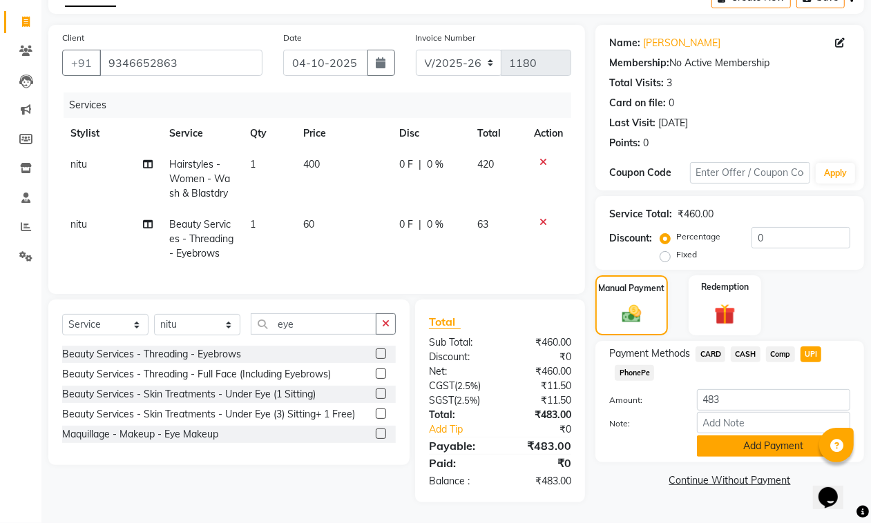
click at [777, 436] on button "Add Payment" at bounding box center [773, 446] width 153 height 21
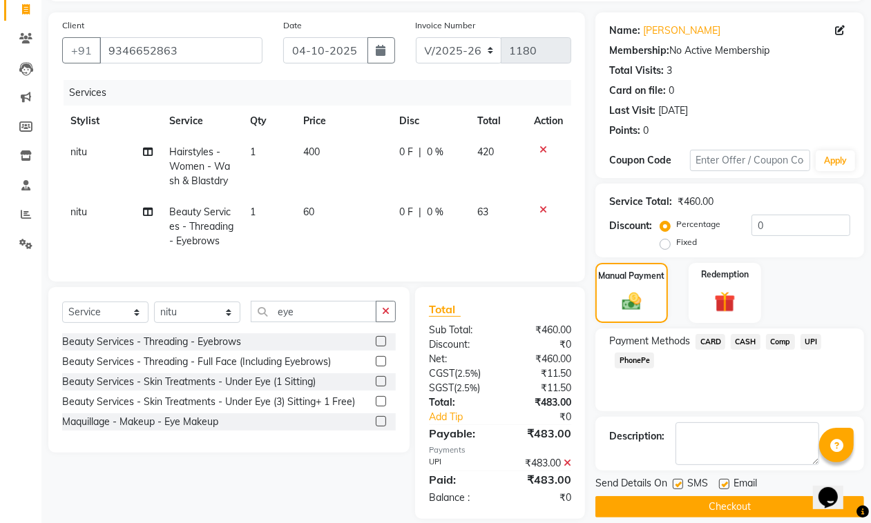
scroll to position [119, 0]
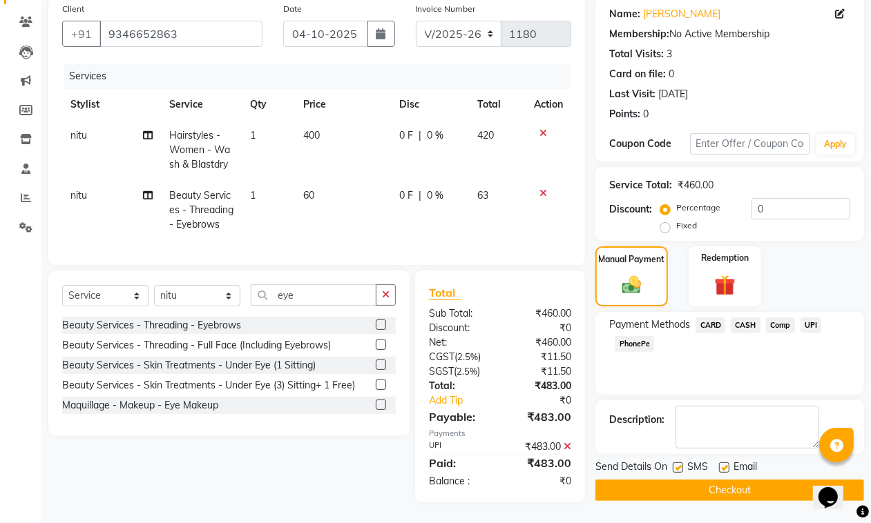
click at [725, 463] on label at bounding box center [724, 468] width 10 height 10
click at [725, 464] on input "checkbox" at bounding box center [723, 468] width 9 height 9
checkbox input "false"
click at [723, 480] on button "Checkout" at bounding box center [729, 490] width 269 height 21
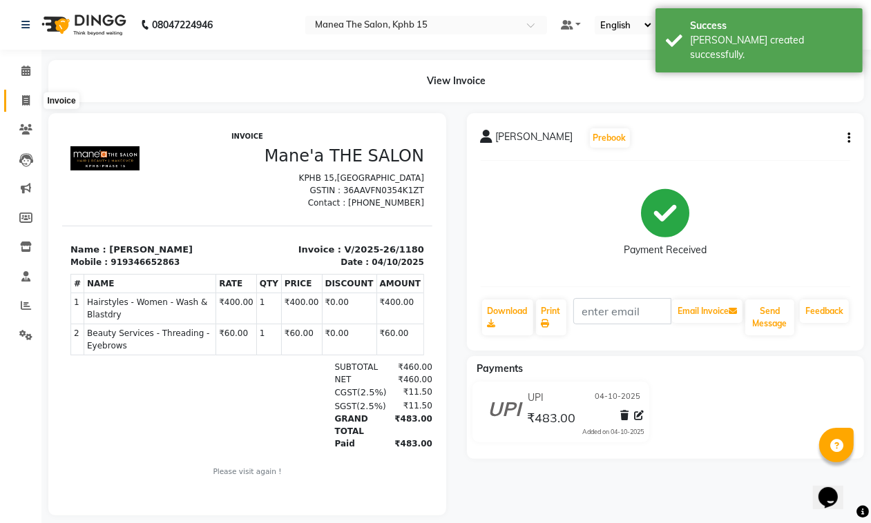
click at [28, 101] on icon at bounding box center [26, 100] width 8 height 10
select select "service"
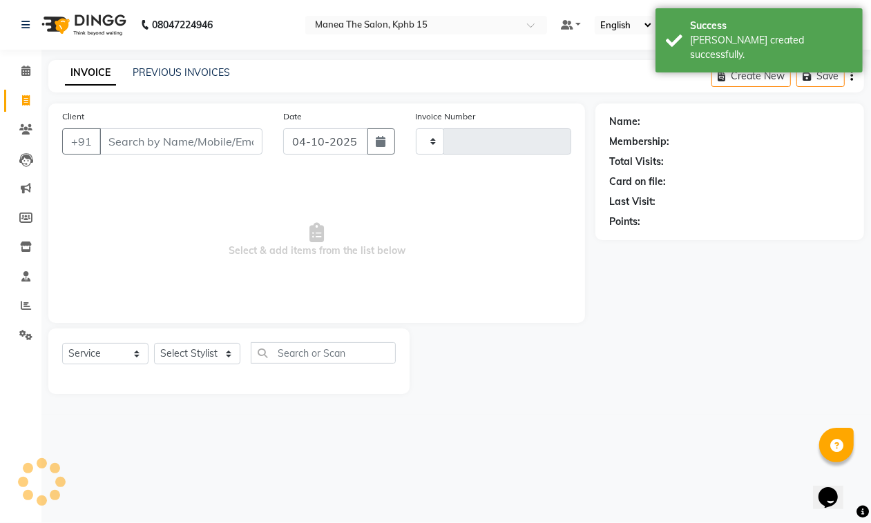
type input "1181"
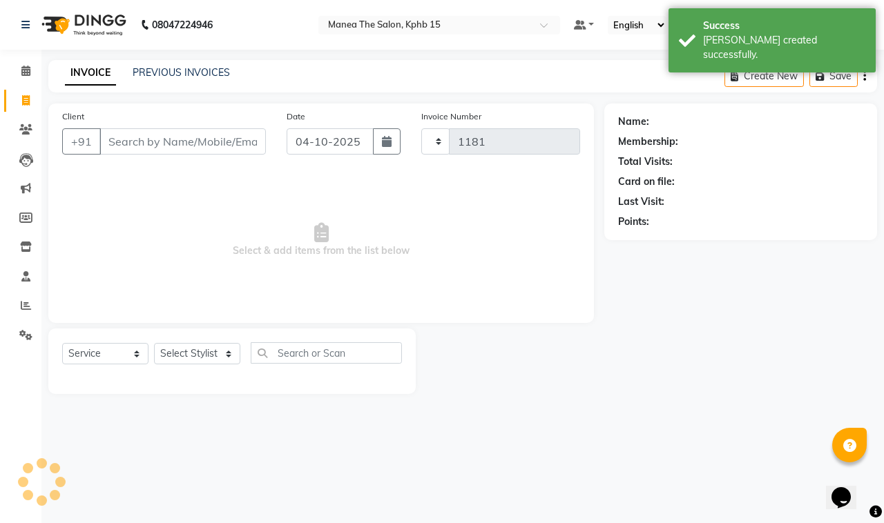
select select "7321"
click at [188, 70] on link "PREVIOUS INVOICES" at bounding box center [181, 72] width 97 height 12
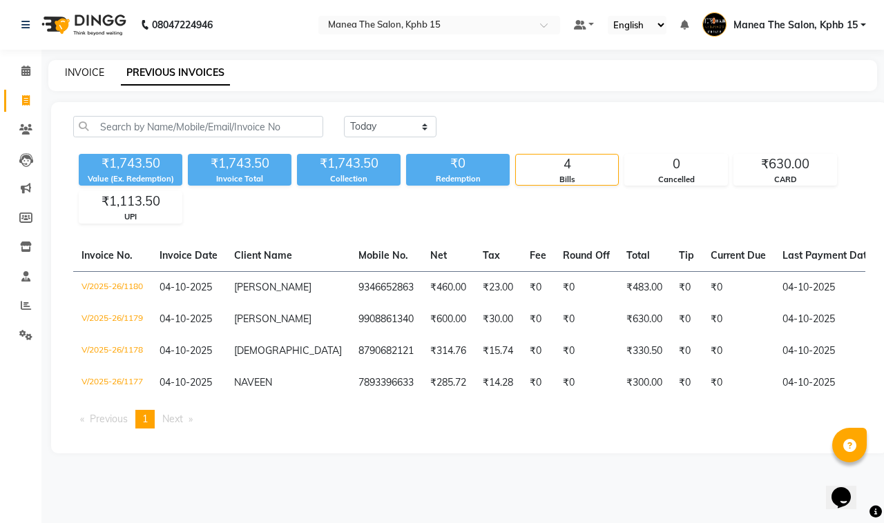
click at [88, 71] on link "INVOICE" at bounding box center [84, 72] width 39 height 12
select select "7321"
select select "service"
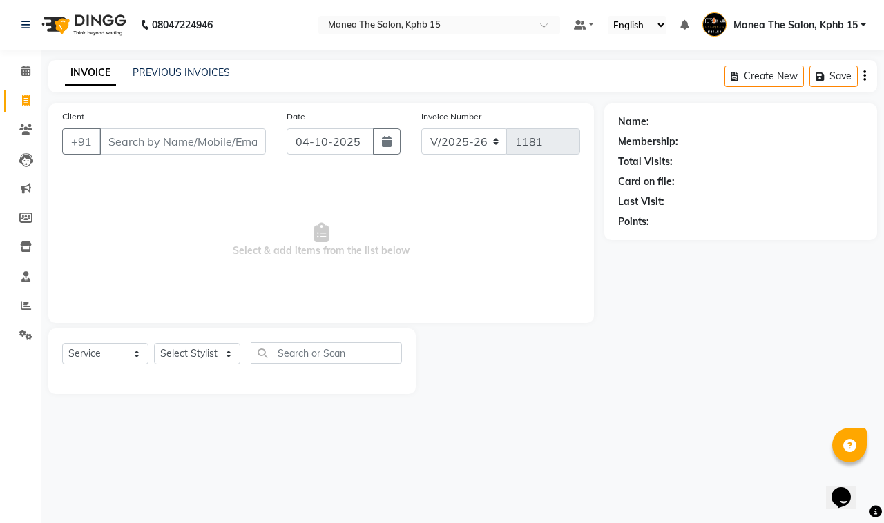
click at [146, 78] on div "PREVIOUS INVOICES" at bounding box center [181, 73] width 97 height 14
click at [148, 78] on div "PREVIOUS INVOICES" at bounding box center [181, 73] width 97 height 14
click at [171, 68] on link "PREVIOUS INVOICES" at bounding box center [181, 72] width 97 height 12
select select "7321"
select select "service"
